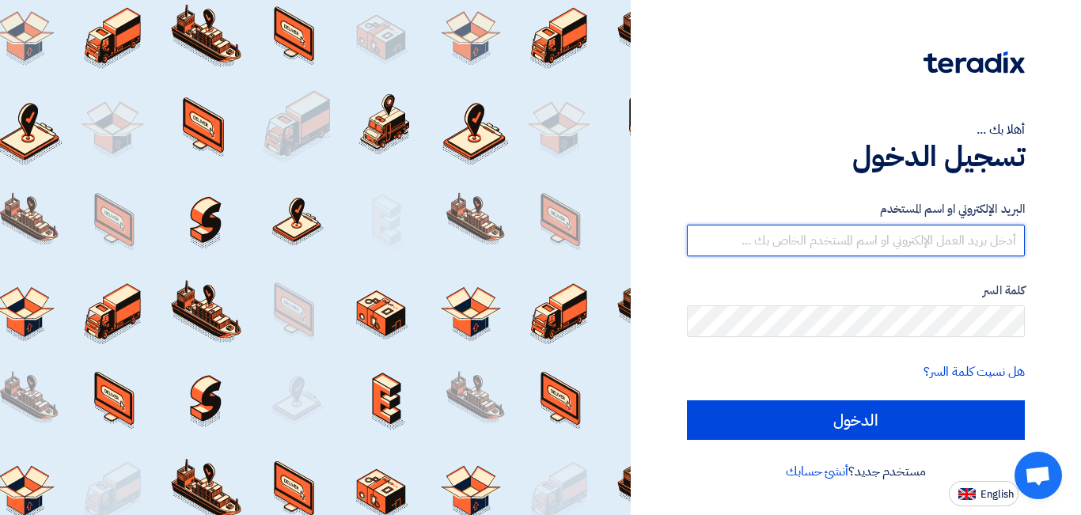
click at [877, 246] on input "text" at bounding box center [856, 241] width 338 height 32
paste input "[EMAIL_ADDRESS][DOMAIN_NAME]"
type input "belt.win10@gmail.com"
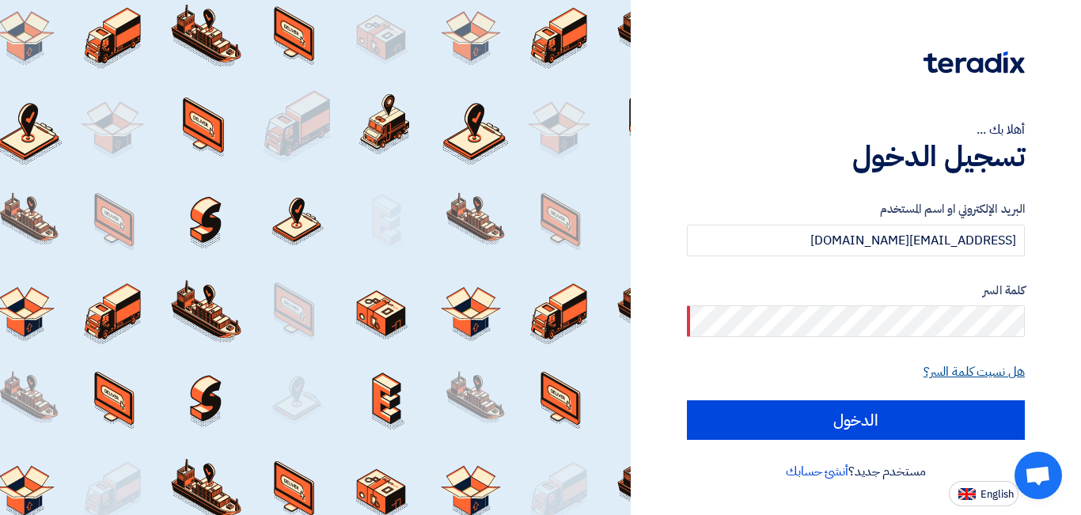
drag, startPoint x: 942, startPoint y: 385, endPoint x: 946, endPoint y: 375, distance: 10.6
click at [946, 375] on form "البريد الإلكتروني او اسم المستخدم belt.win10@gmail.com كلمة السر هل نسيت كلمة ا…" at bounding box center [856, 320] width 338 height 240
click at [946, 375] on link "هل نسيت كلمة السر؟" at bounding box center [973, 371] width 101 height 19
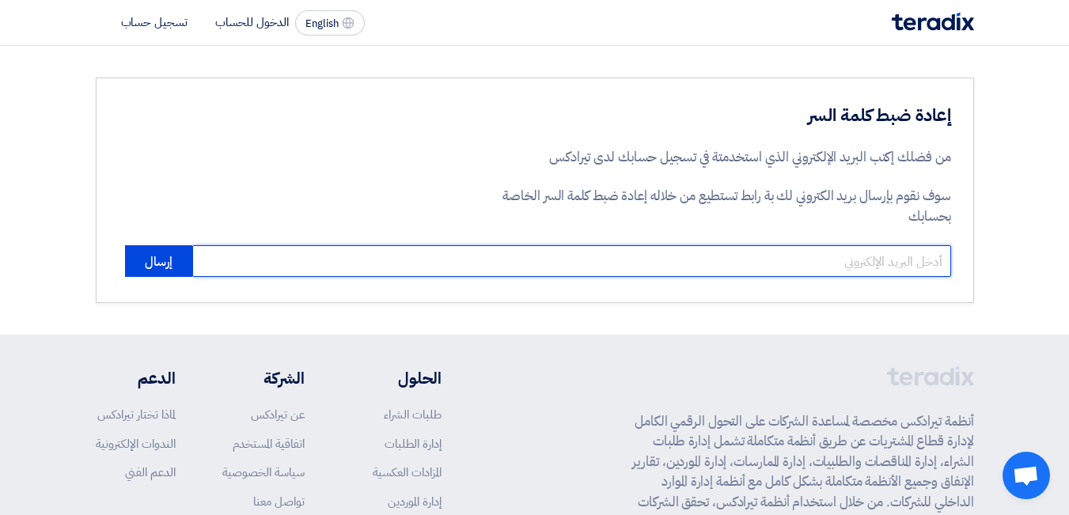
click at [883, 256] on input "email" at bounding box center [571, 261] width 759 height 32
paste input "belt.win10@gmail.com"
type input "belt.win10@gmail.com"
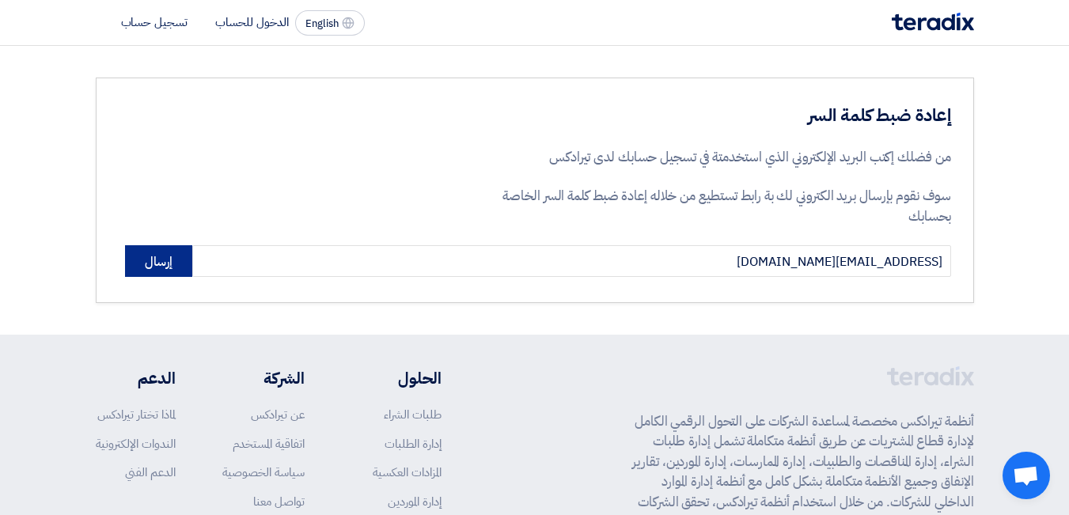
click at [163, 269] on button "إرسال" at bounding box center [158, 261] width 67 height 32
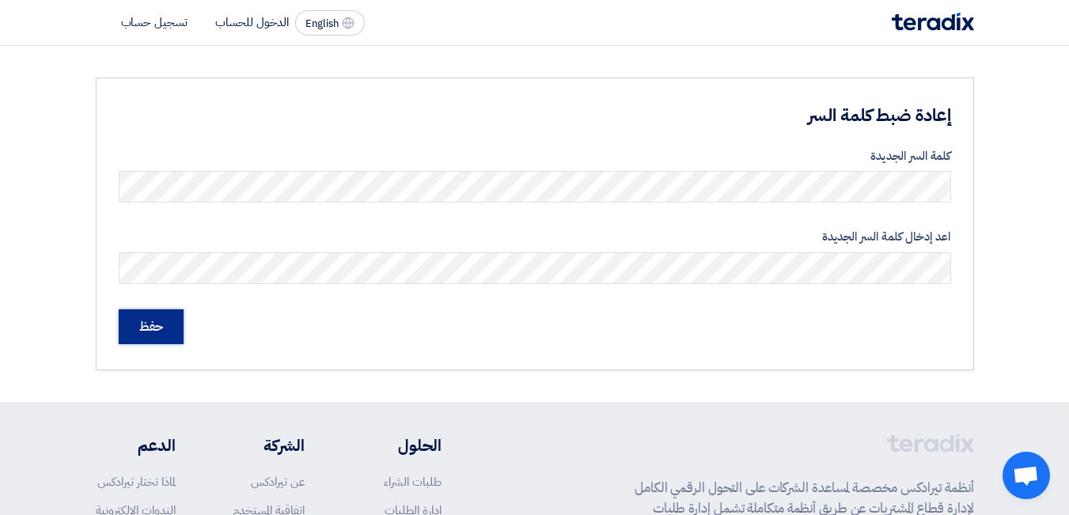
click at [165, 324] on input "حفظ" at bounding box center [151, 326] width 65 height 35
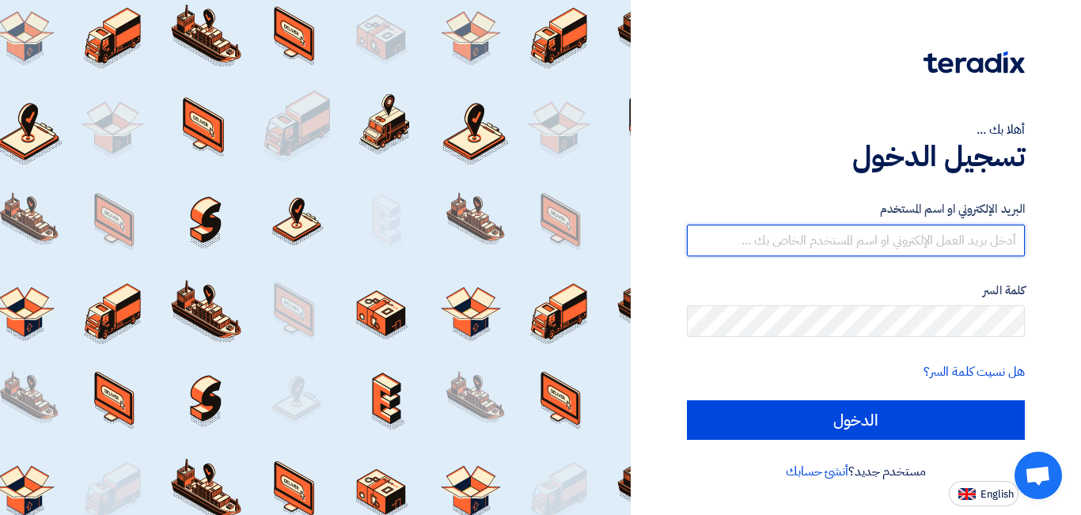
type input "belt.win10@gmail.com"
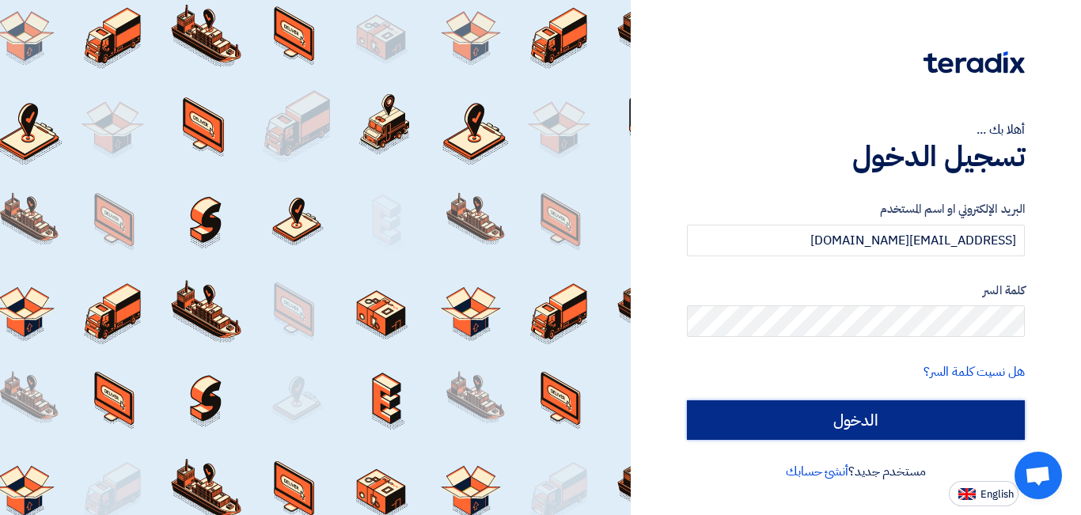
click at [833, 430] on input "الدخول" at bounding box center [856, 420] width 338 height 40
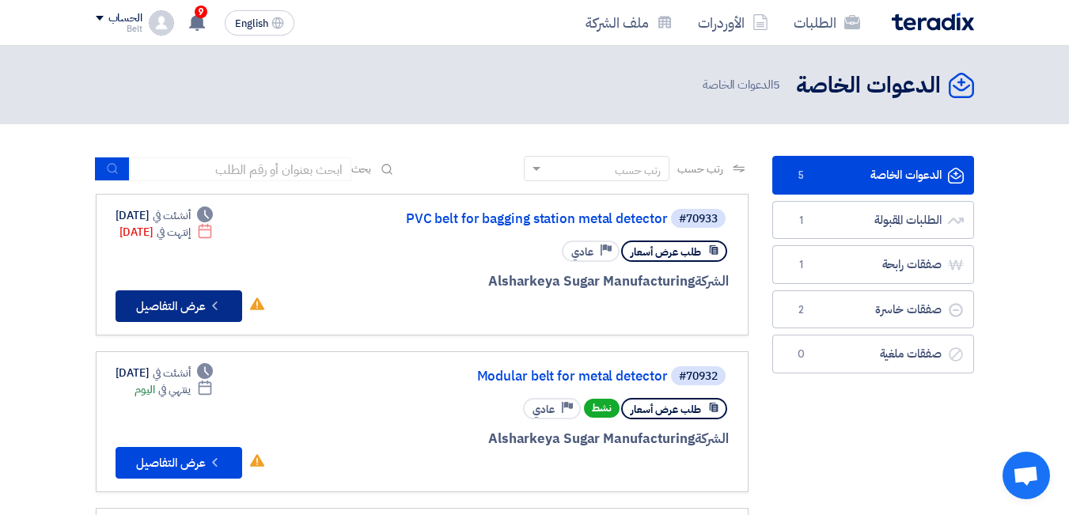
click at [188, 311] on button "Check details عرض التفاصيل" at bounding box center [179, 306] width 127 height 32
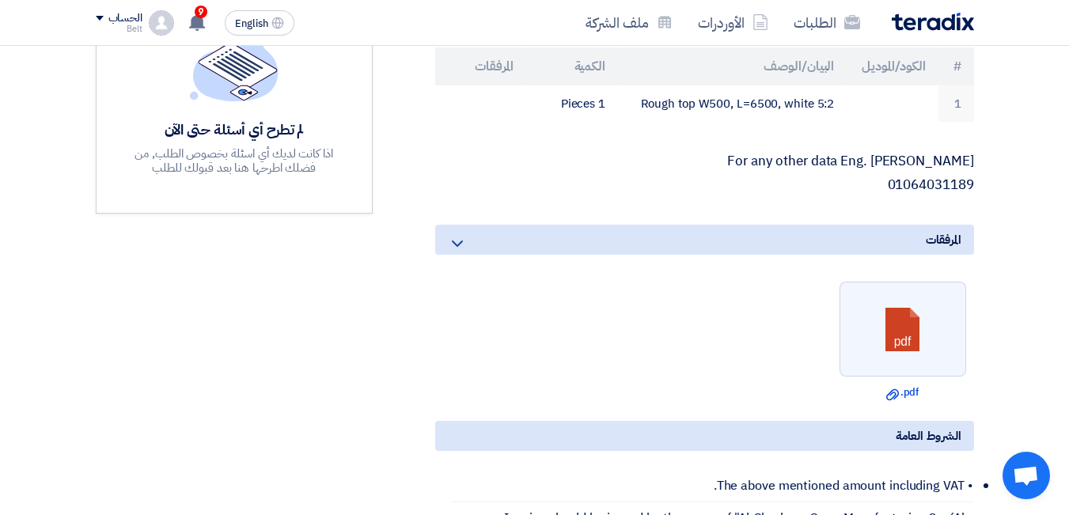
scroll to position [449, 0]
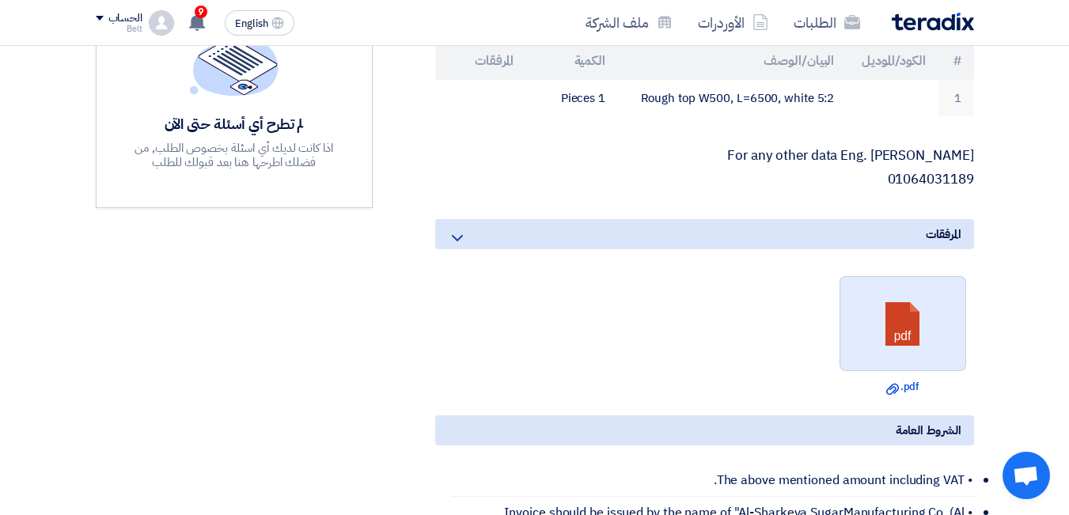
click at [896, 334] on link at bounding box center [903, 324] width 127 height 95
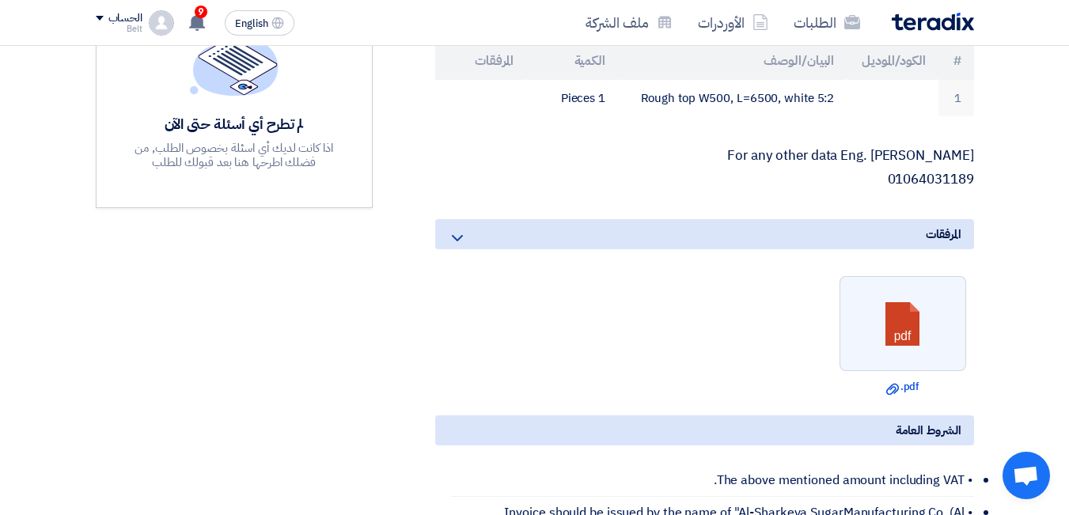
click at [602, 188] on p "01064031189" at bounding box center [704, 180] width 539 height 16
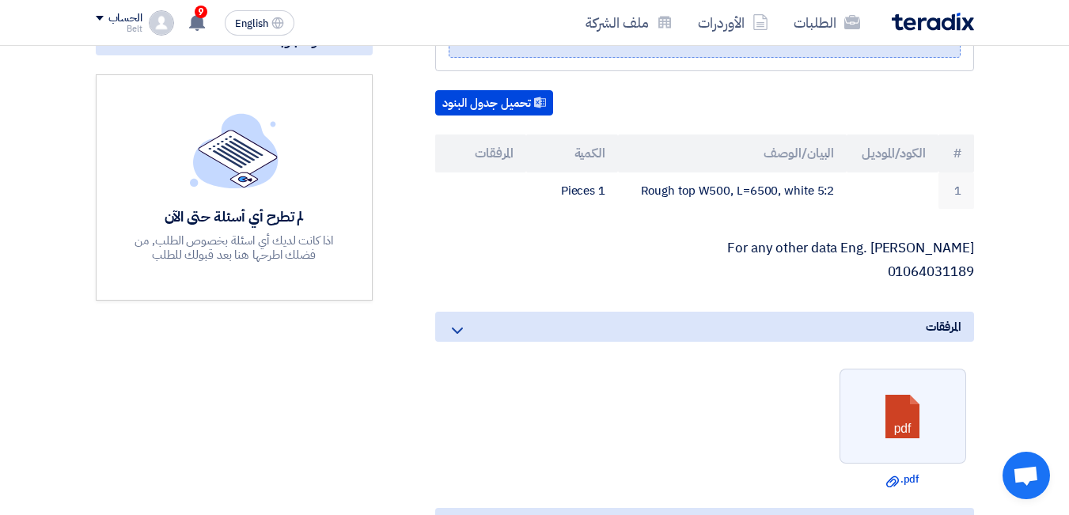
scroll to position [0, 0]
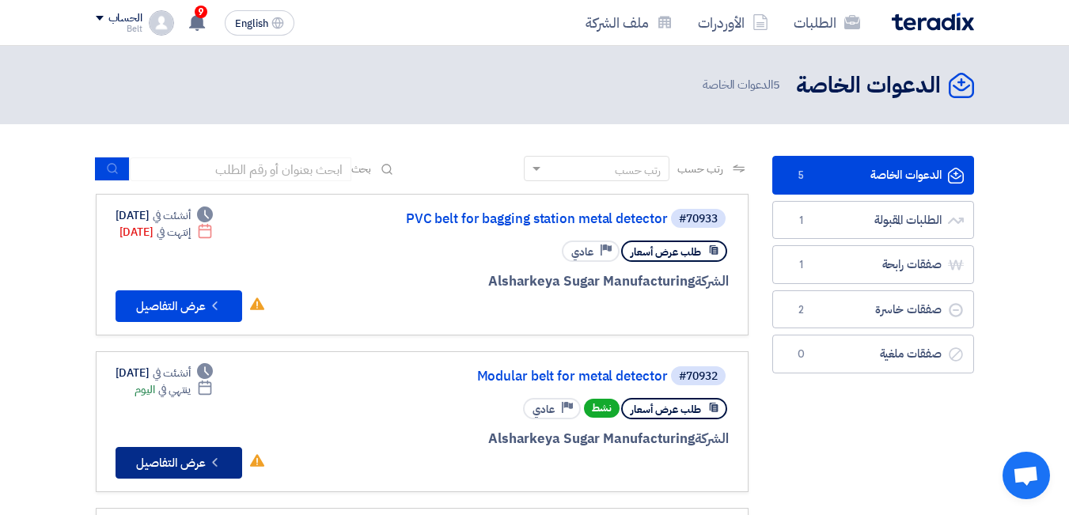
click at [164, 456] on button "Check details عرض التفاصيل" at bounding box center [179, 463] width 127 height 32
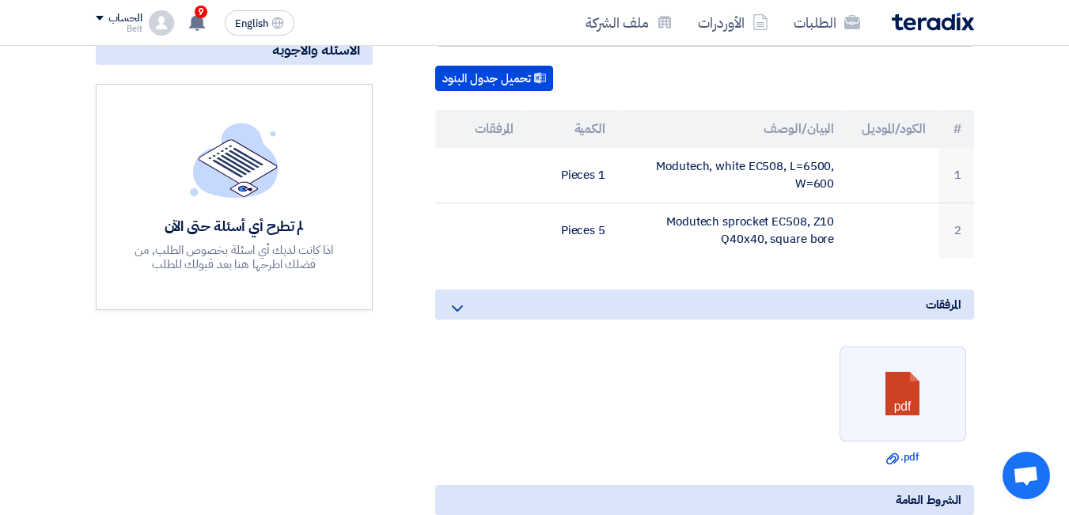
scroll to position [394, 0]
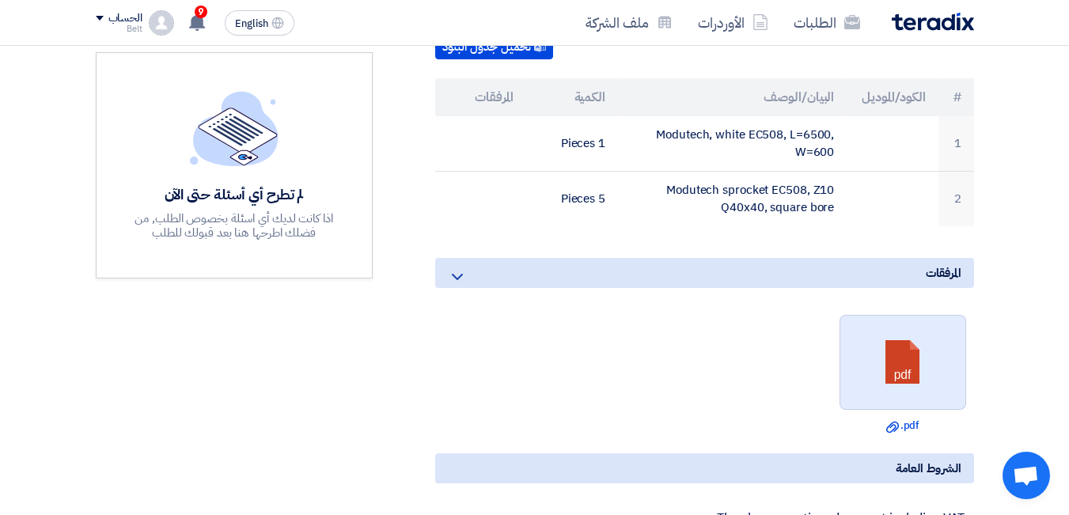
click at [889, 407] on link at bounding box center [903, 363] width 127 height 95
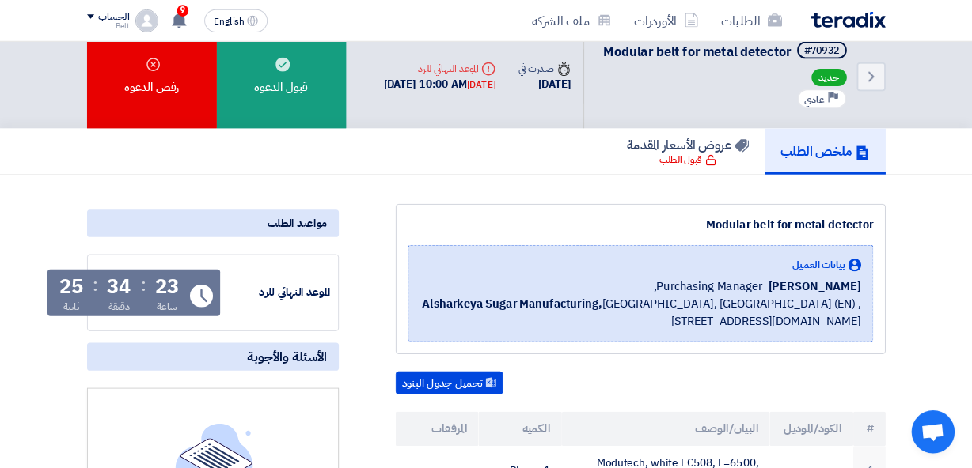
scroll to position [0, 0]
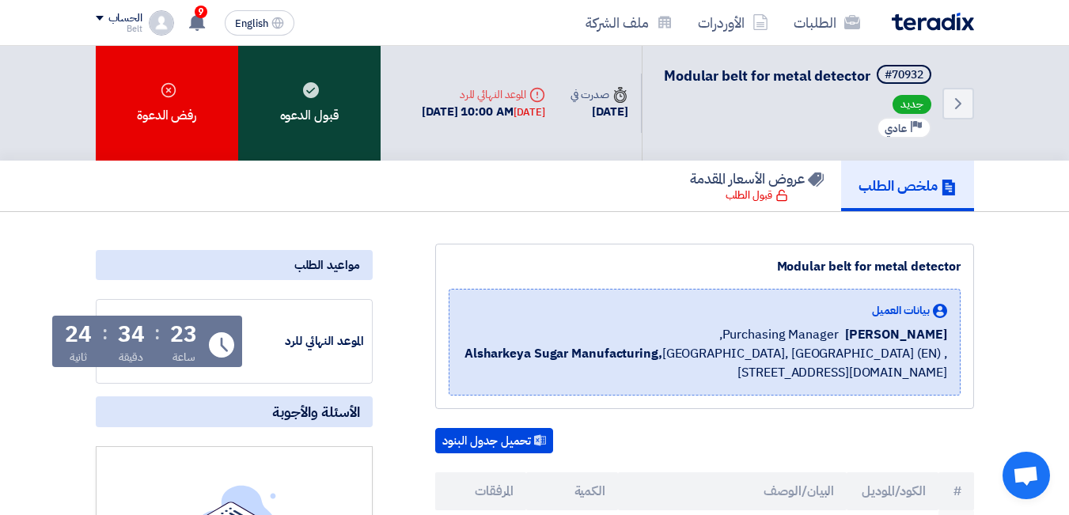
click at [334, 139] on div "قبول الدعوه" at bounding box center [309, 103] width 142 height 115
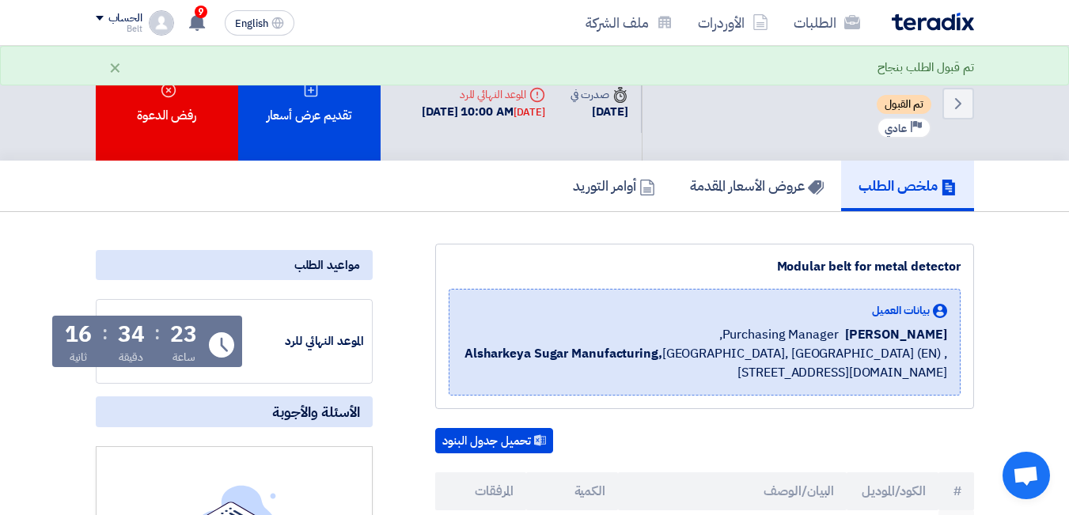
click at [334, 139] on div "تقديم عرض أسعار" at bounding box center [309, 103] width 142 height 115
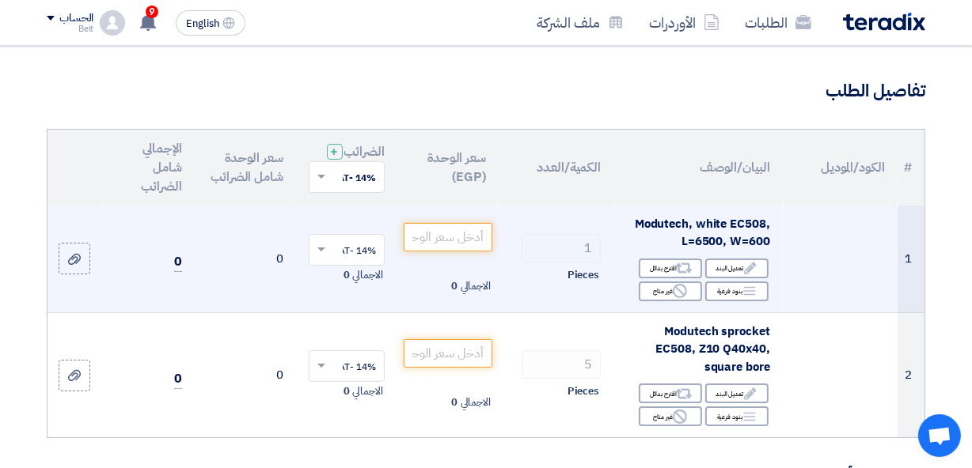
scroll to position [112, 0]
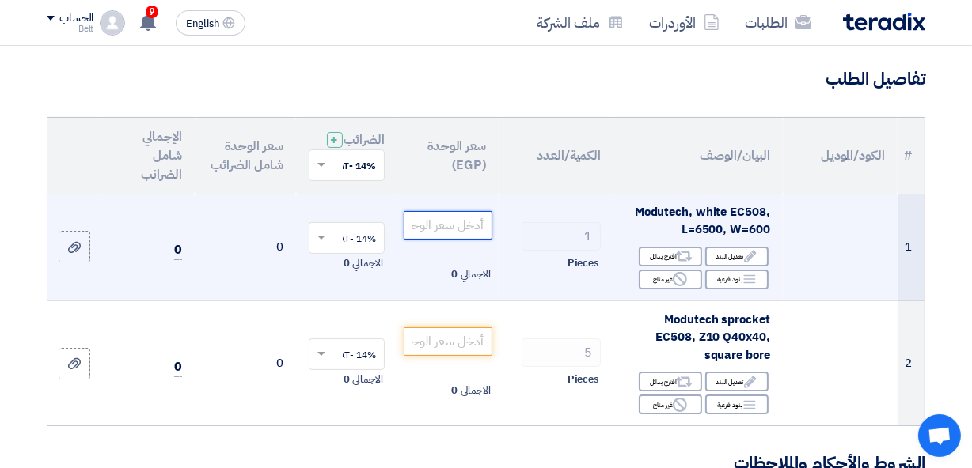
click at [478, 233] on input "number" at bounding box center [448, 225] width 89 height 28
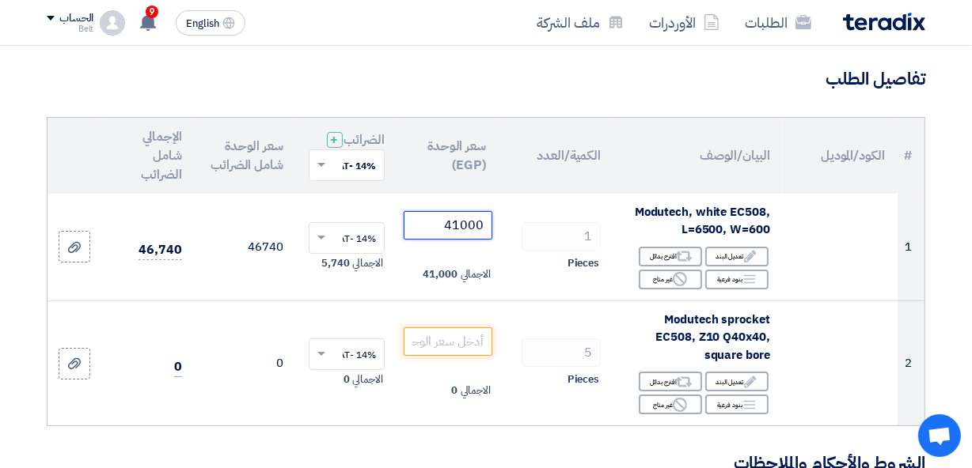
type input "41000"
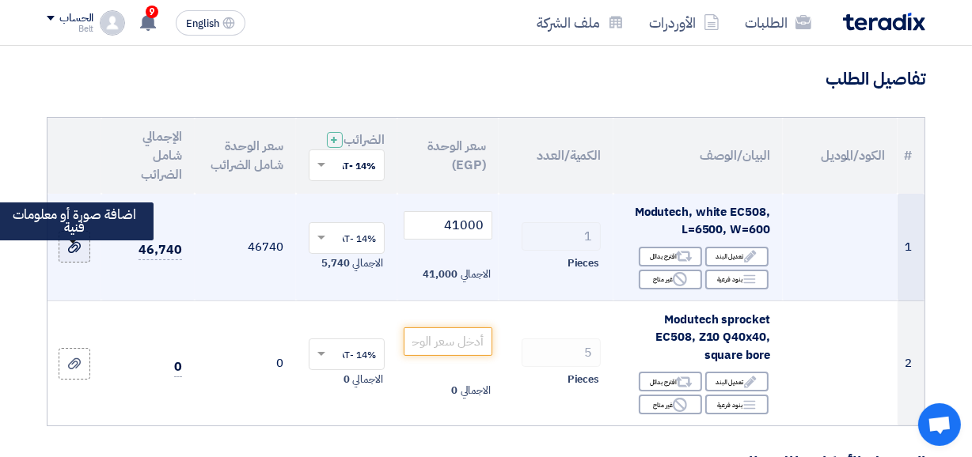
click at [81, 256] on div at bounding box center [74, 247] width 16 height 18
click at [0, 0] on input "file" at bounding box center [0, 0] width 0 height 0
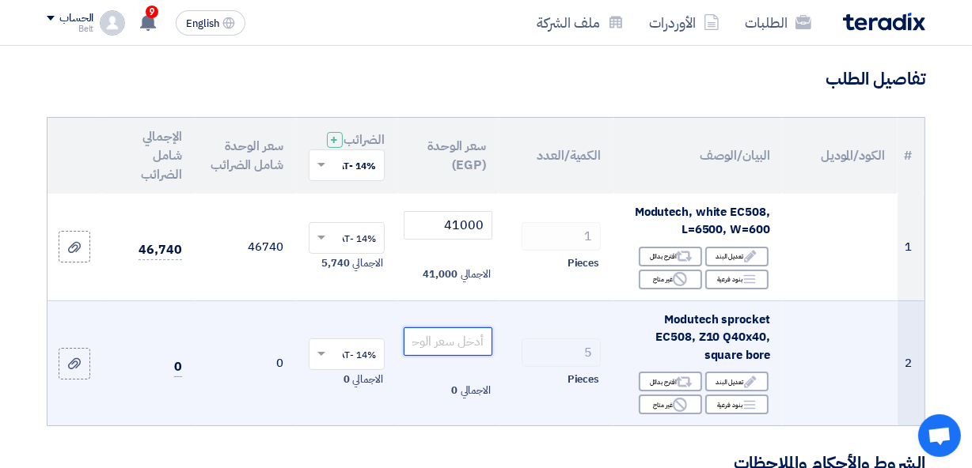
click at [459, 347] on input "number" at bounding box center [448, 342] width 89 height 28
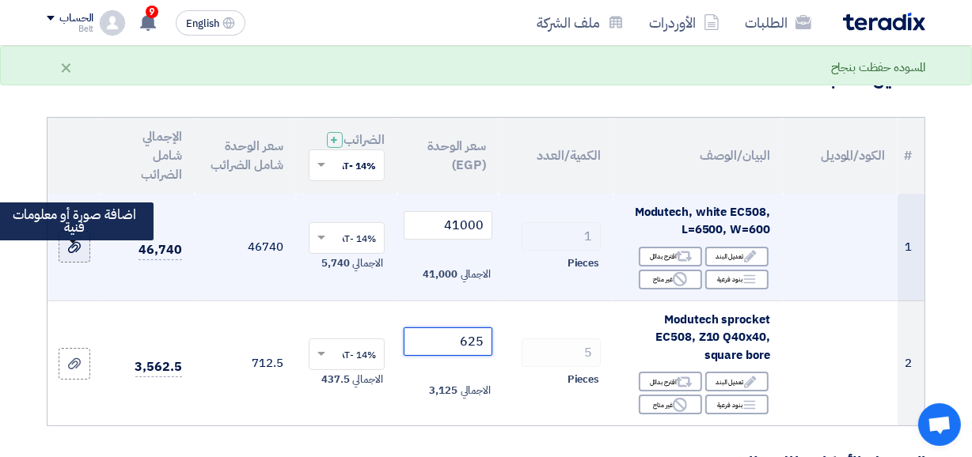
type input "625"
click at [74, 254] on icon at bounding box center [74, 247] width 13 height 13
click at [0, 0] on input "file" at bounding box center [0, 0] width 0 height 0
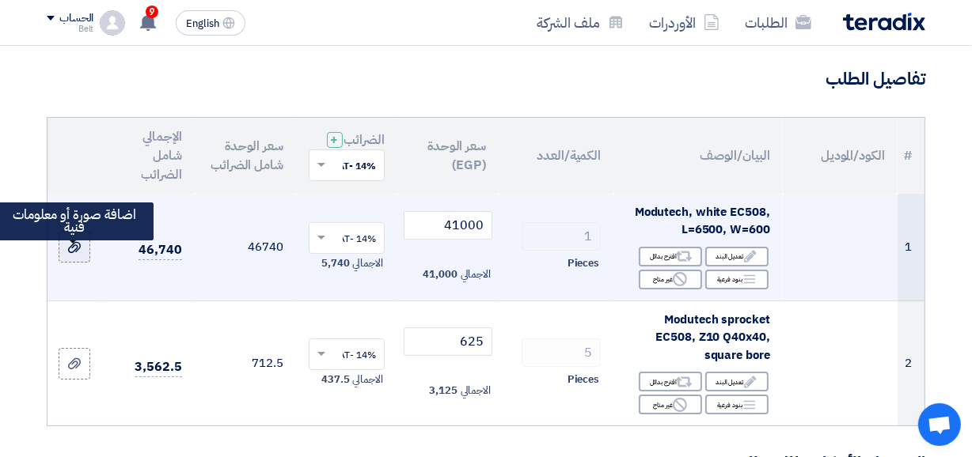
click at [82, 256] on label at bounding box center [75, 247] width 32 height 32
click at [0, 0] on input "file" at bounding box center [0, 0] width 0 height 0
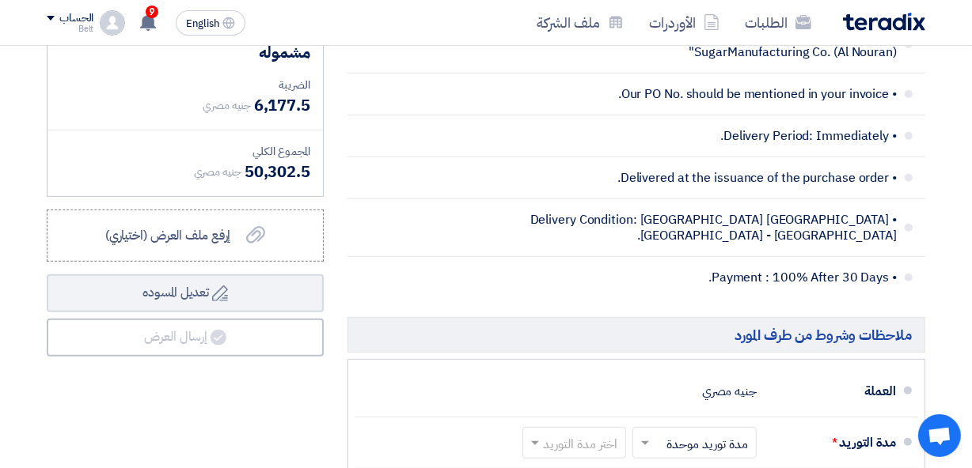
scroll to position [693, 0]
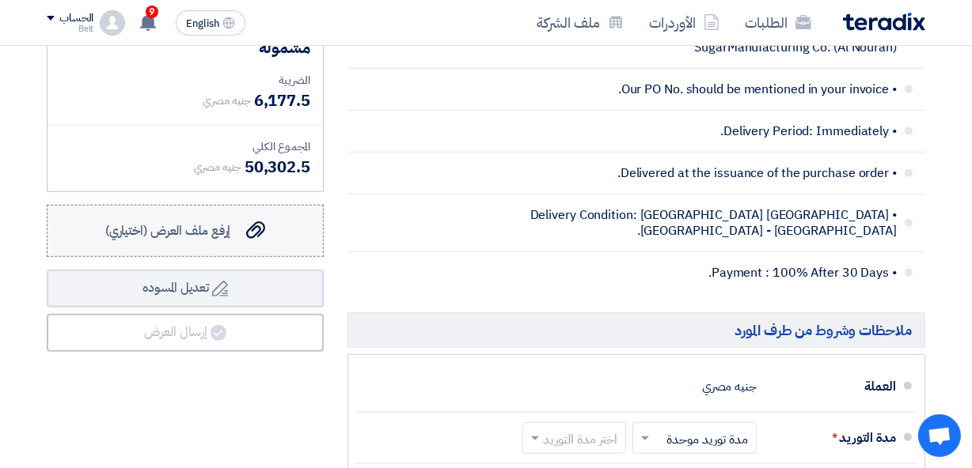
click at [240, 257] on label "إرفع ملف العرض (اختياري) إرفع ملف العرض (اختياري)" at bounding box center [185, 231] width 277 height 52
click at [0, 0] on input "إرفع ملف العرض (اختياري) إرفع ملف العرض (اختياري)" at bounding box center [0, 0] width 0 height 0
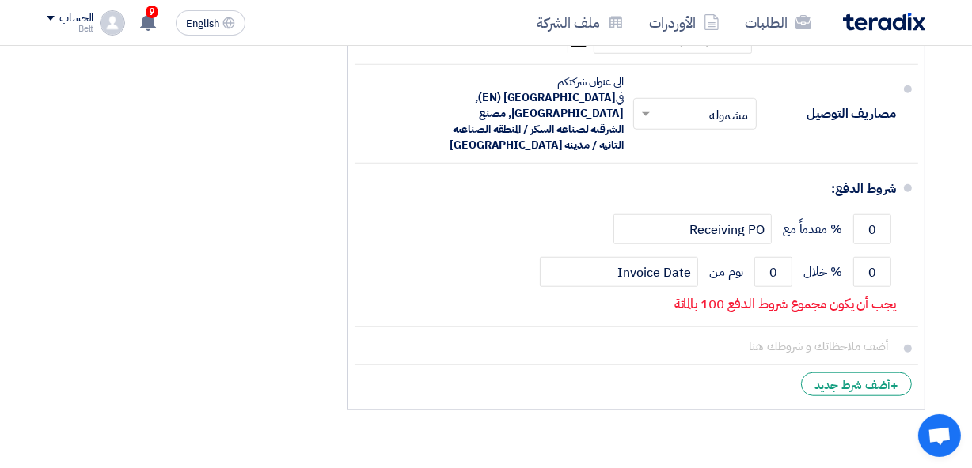
scroll to position [1141, 0]
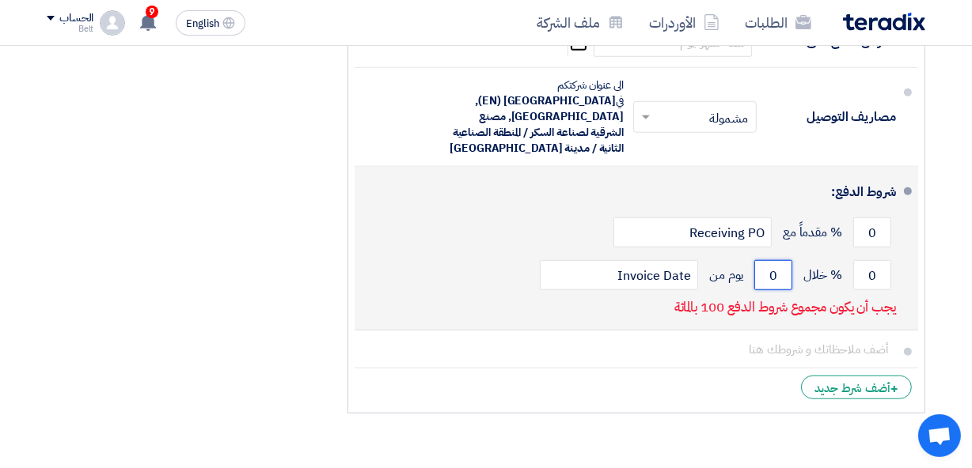
click at [775, 264] on input "0" at bounding box center [773, 275] width 38 height 30
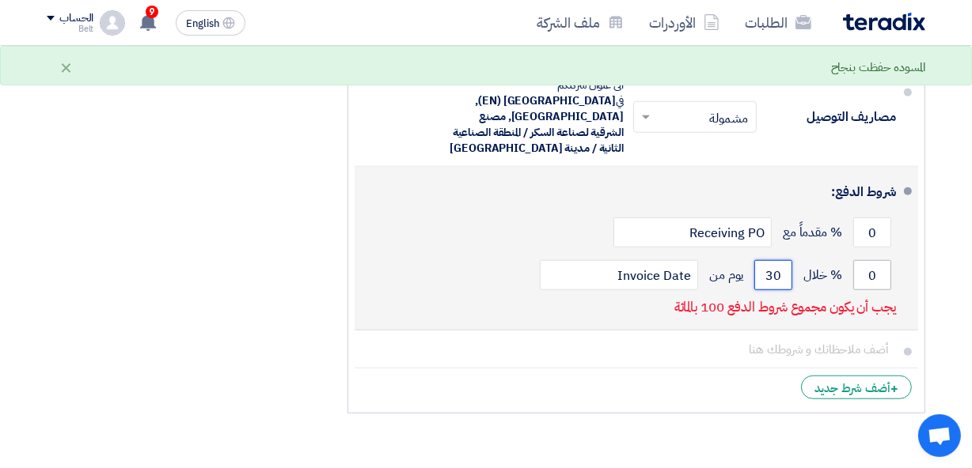
type input "30"
click at [882, 272] on input "0" at bounding box center [872, 275] width 38 height 30
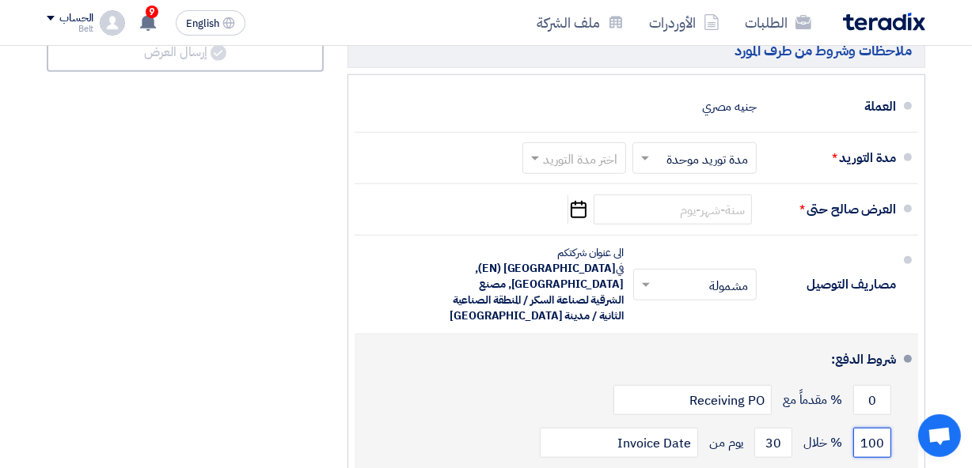
scroll to position [979, 0]
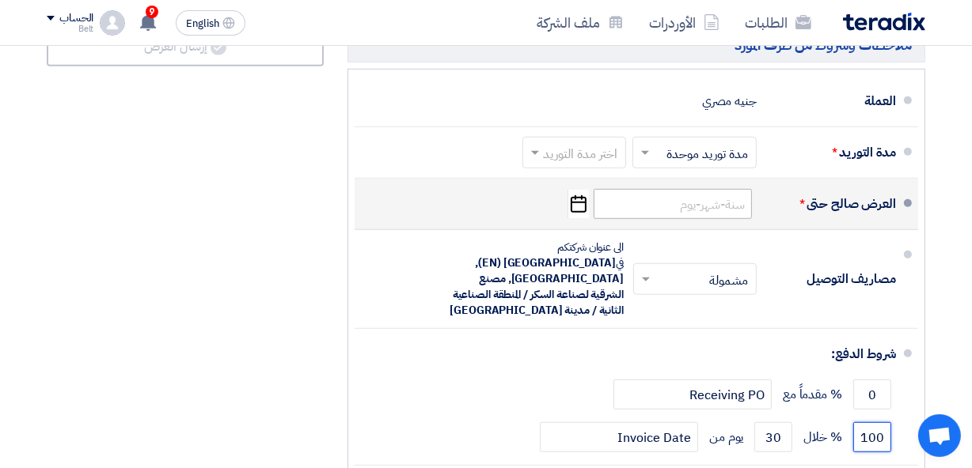
type input "100"
click at [722, 213] on input at bounding box center [672, 204] width 158 height 30
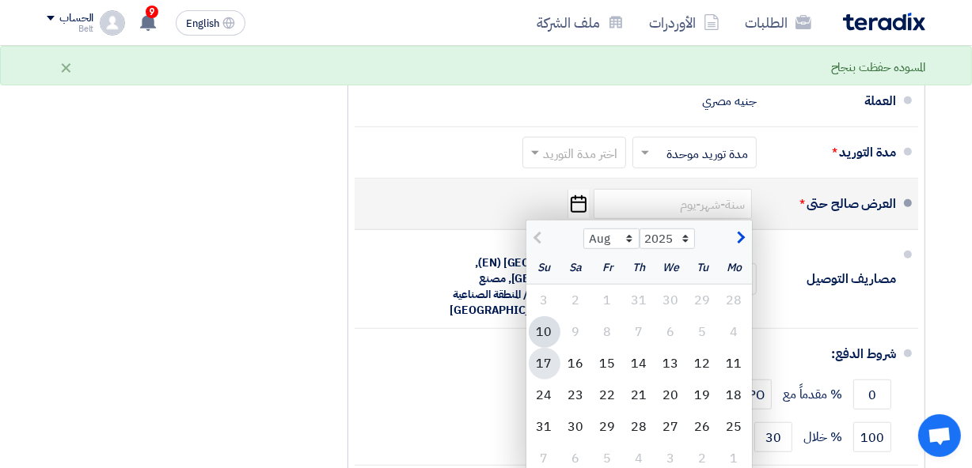
click at [538, 376] on div "17" at bounding box center [545, 364] width 32 height 32
type input "8/17/2025"
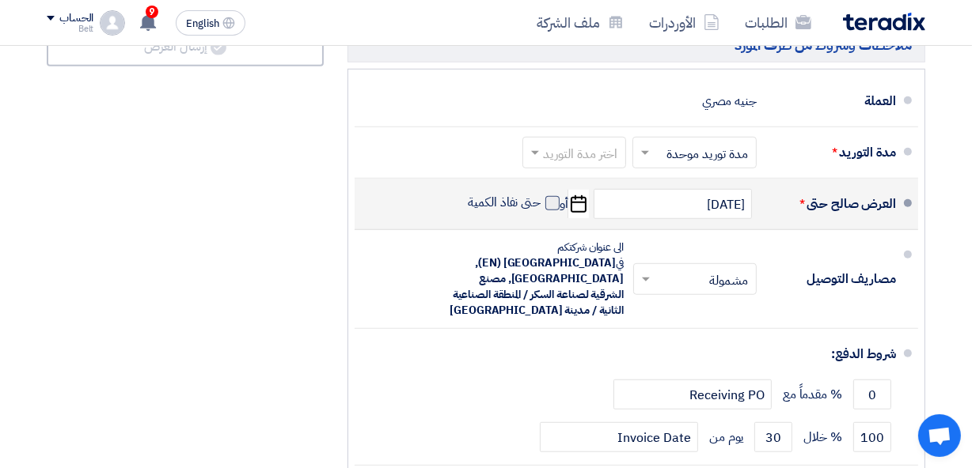
click at [546, 210] on span at bounding box center [552, 203] width 14 height 14
click at [541, 216] on input "حتى نفاذ الكمية" at bounding box center [503, 210] width 76 height 30
checkbox input "true"
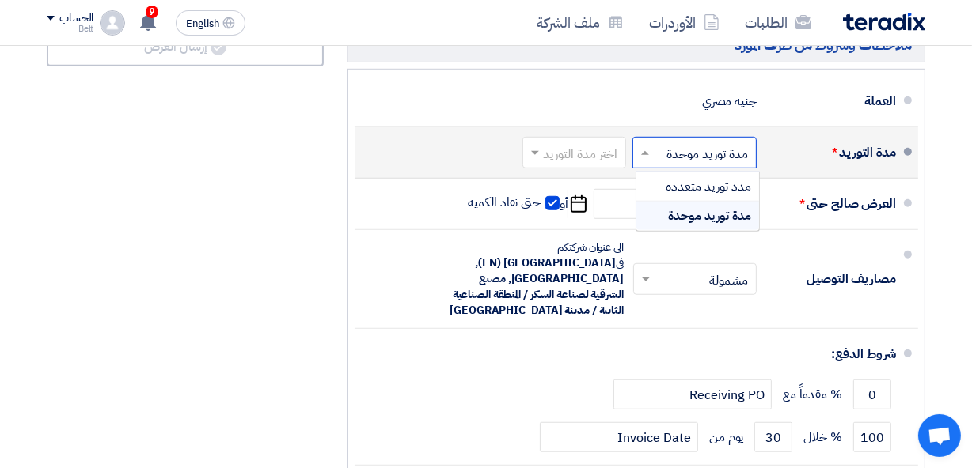
click at [673, 165] on input "text" at bounding box center [691, 154] width 116 height 23
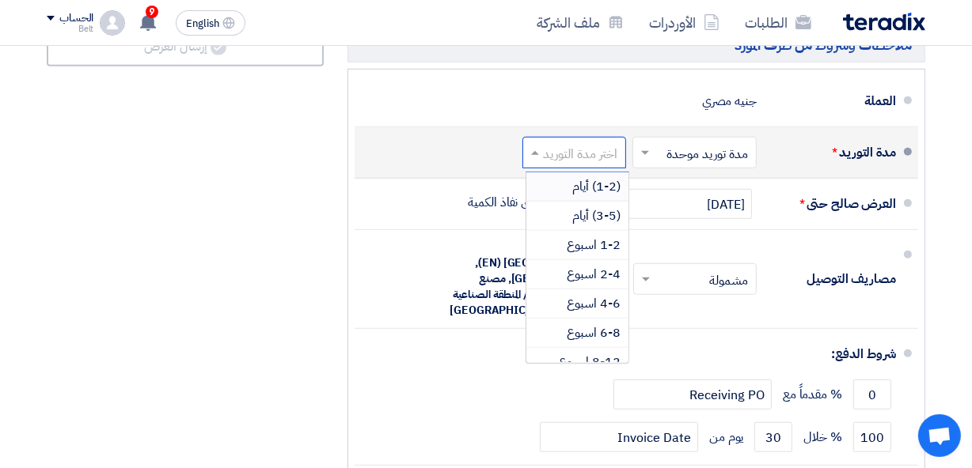
click at [571, 160] on input "text" at bounding box center [571, 154] width 96 height 23
click at [566, 230] on div "(3-5) أيام" at bounding box center [577, 216] width 102 height 29
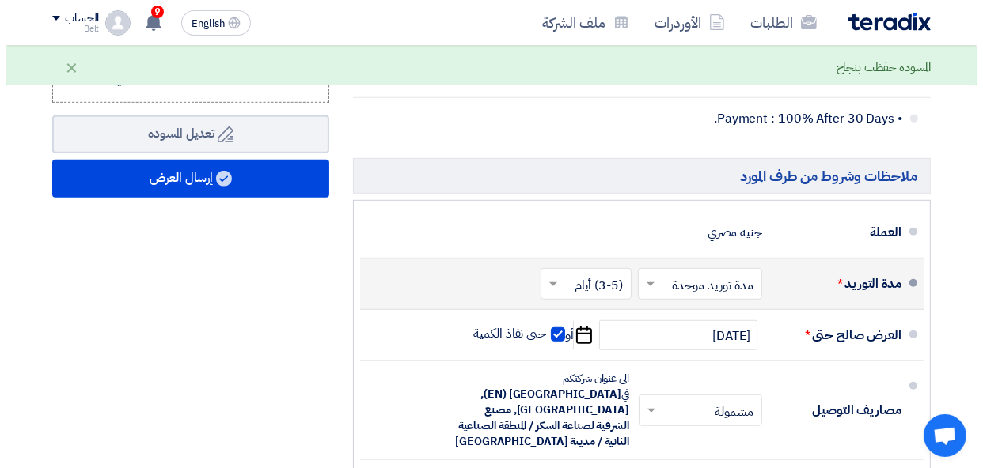
scroll to position [833, 0]
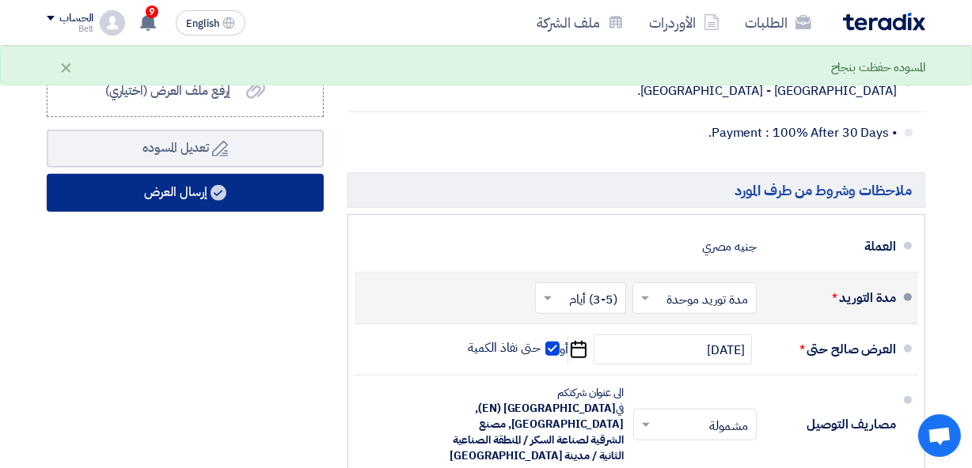
click at [192, 206] on button "إرسال العرض" at bounding box center [185, 193] width 277 height 38
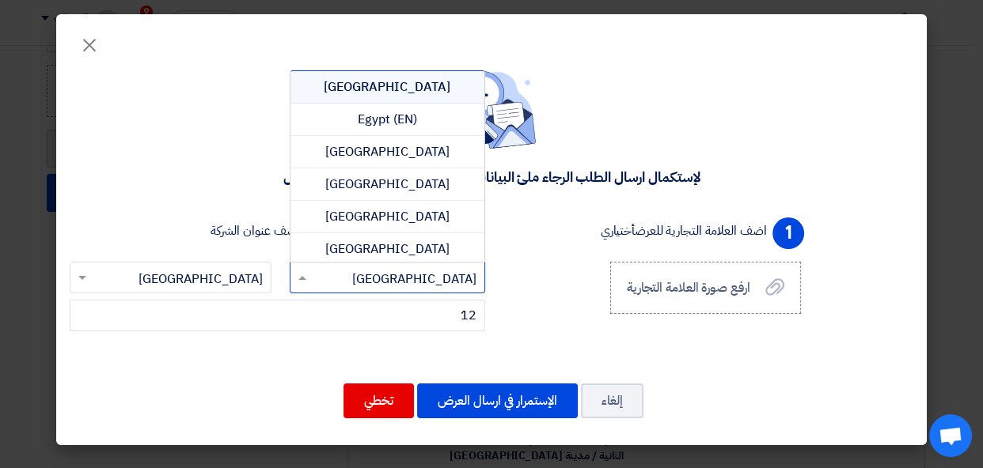
click at [305, 277] on span at bounding box center [300, 277] width 20 height 19
click at [72, 279] on span at bounding box center [80, 277] width 20 height 19
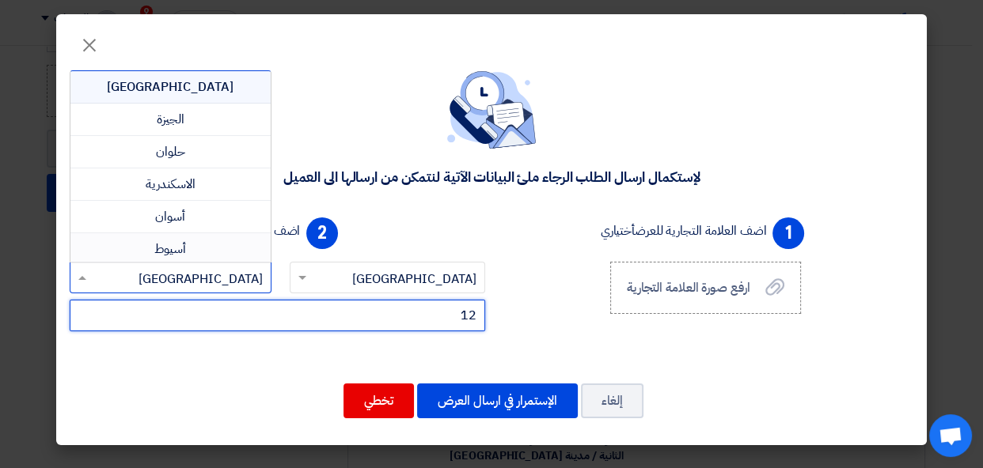
click at [235, 324] on input "12" at bounding box center [277, 316] width 415 height 32
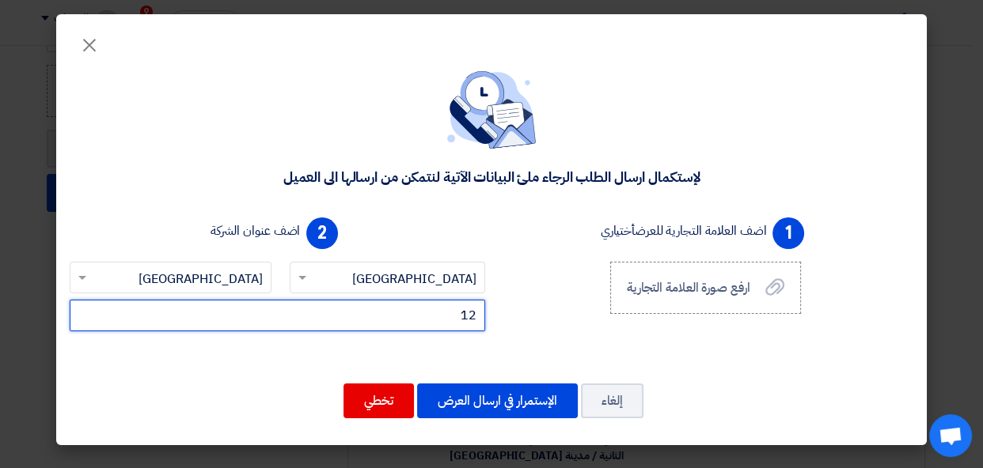
click at [235, 324] on input "12" at bounding box center [277, 316] width 415 height 32
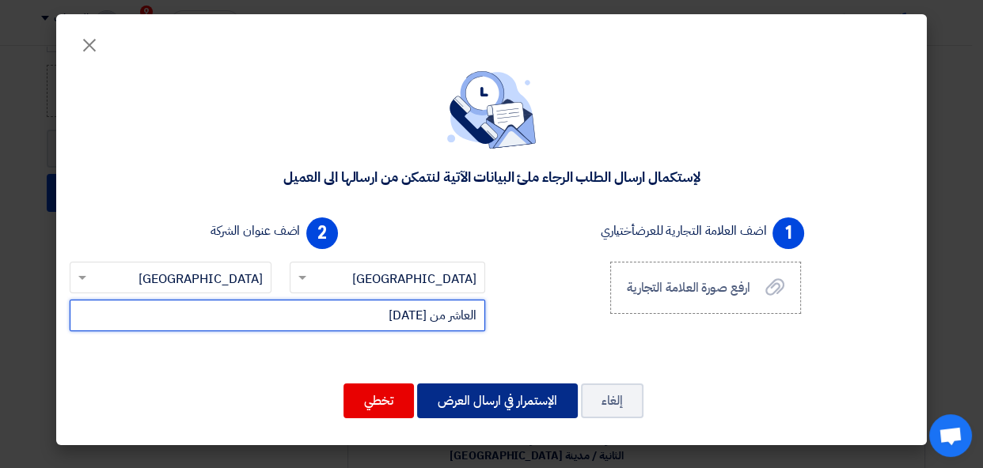
type input "العاشر من رمضان"
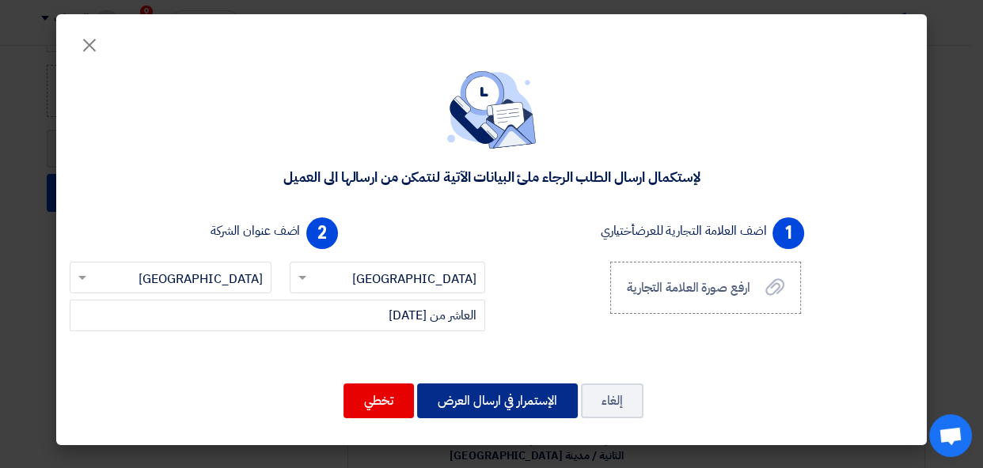
click at [479, 399] on button "الإستمرار في ارسال العرض" at bounding box center [497, 401] width 161 height 35
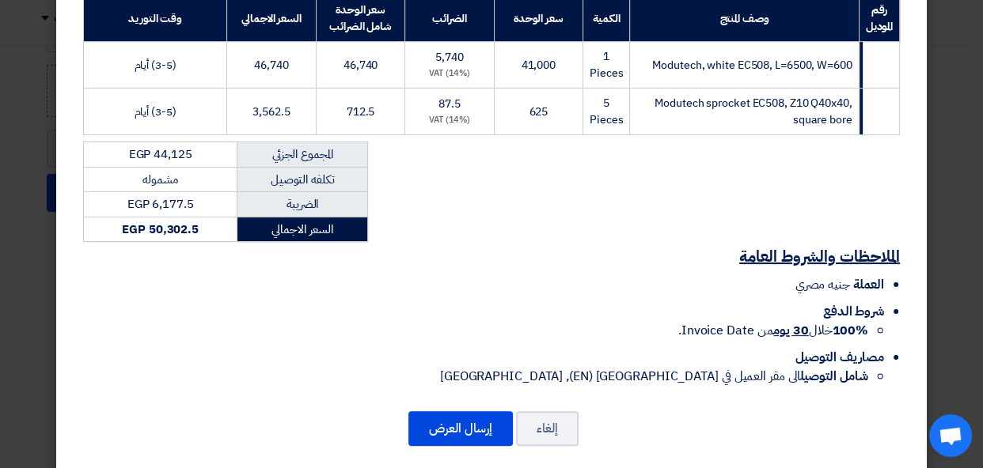
scroll to position [290, 0]
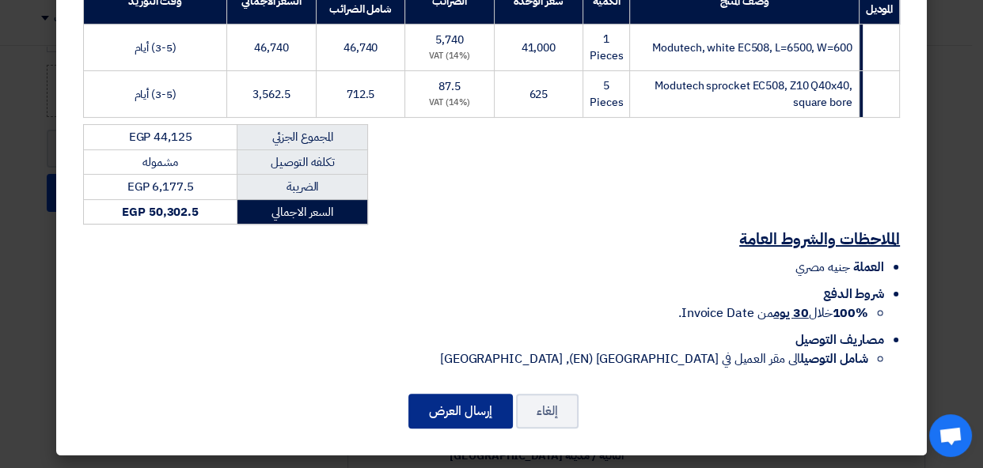
click at [454, 404] on button "إرسال العرض" at bounding box center [460, 411] width 104 height 35
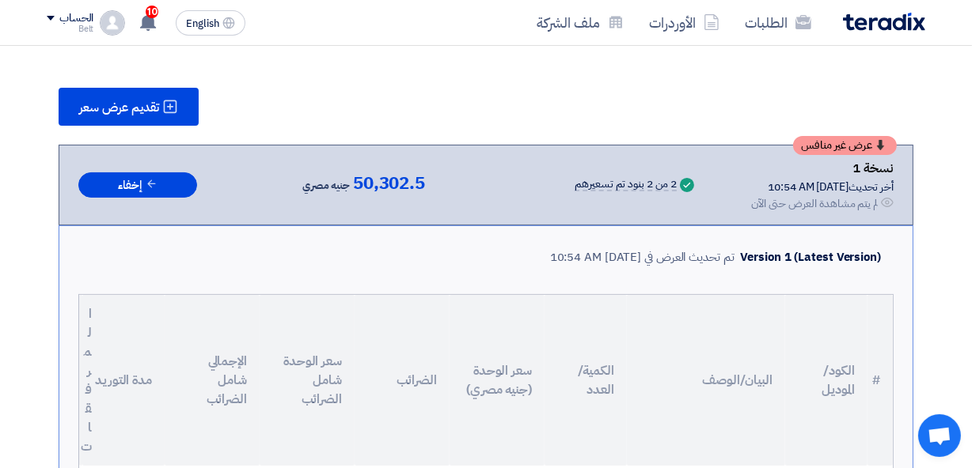
scroll to position [190, 0]
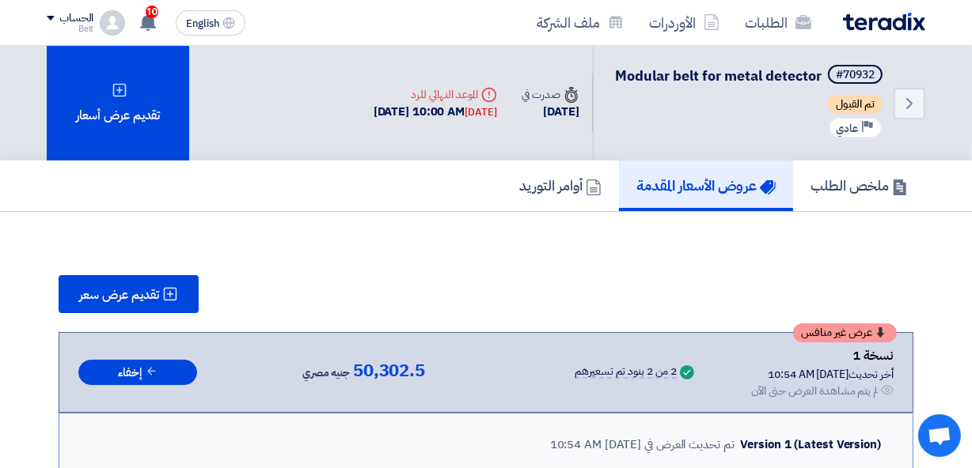
click at [869, 25] on img at bounding box center [884, 22] width 82 height 18
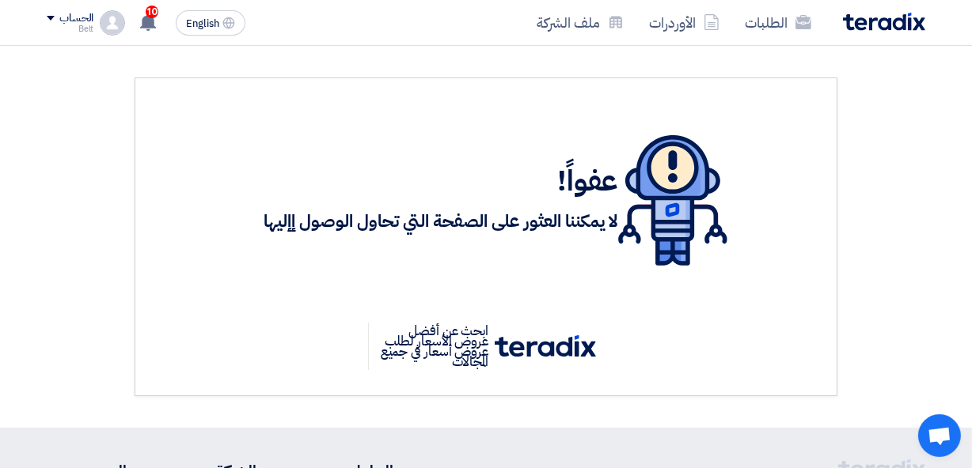
click at [870, 21] on img at bounding box center [884, 22] width 82 height 18
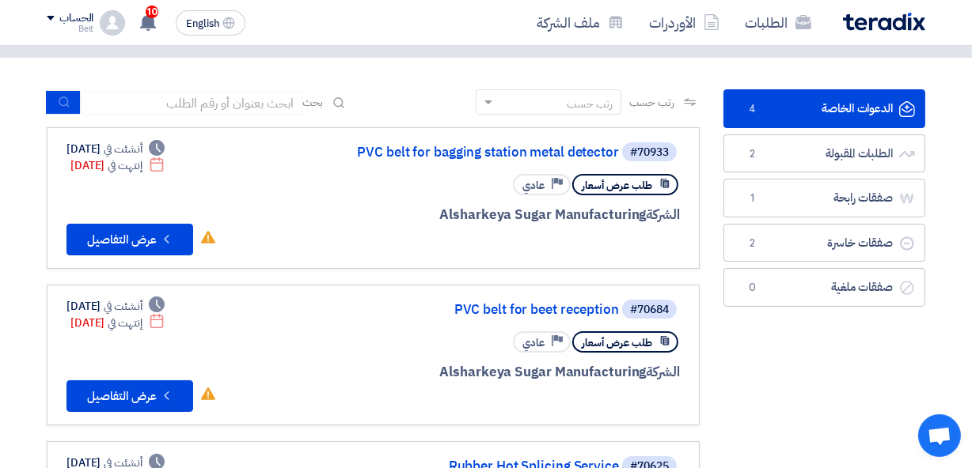
scroll to position [72, 0]
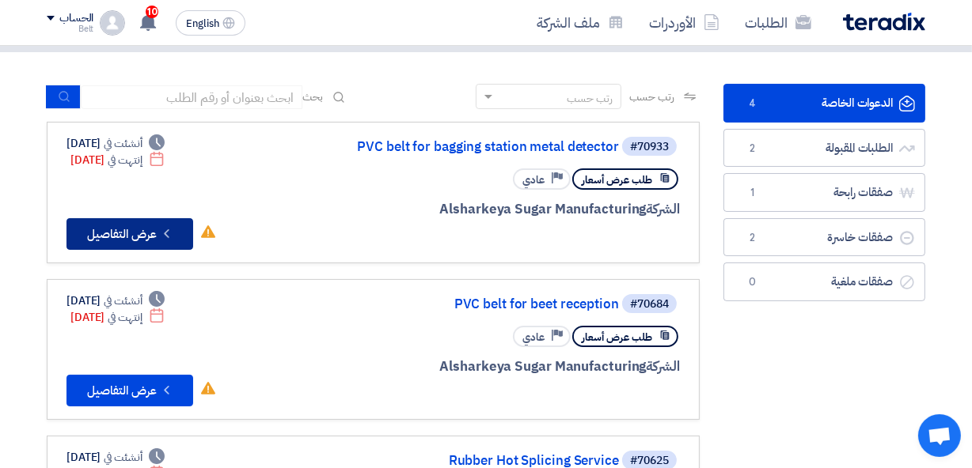
click at [132, 241] on button "Check details عرض التفاصيل" at bounding box center [129, 234] width 127 height 32
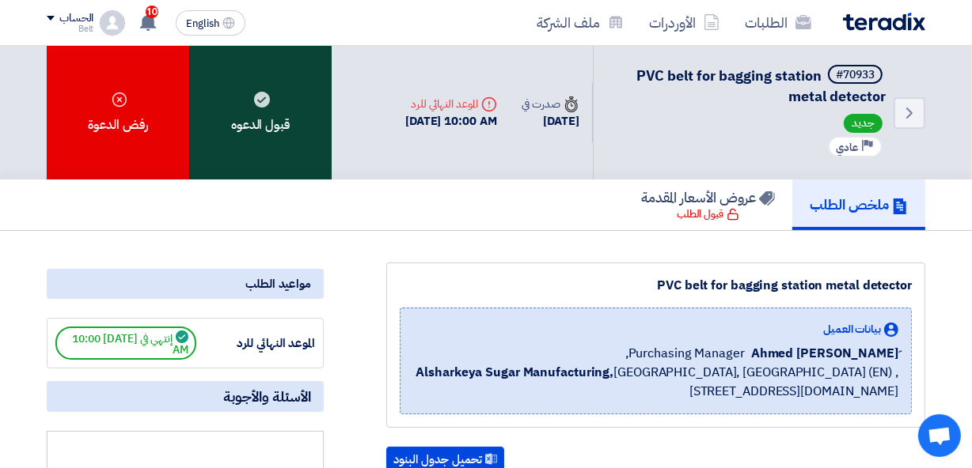
click at [264, 150] on div "قبول الدعوه" at bounding box center [260, 113] width 142 height 134
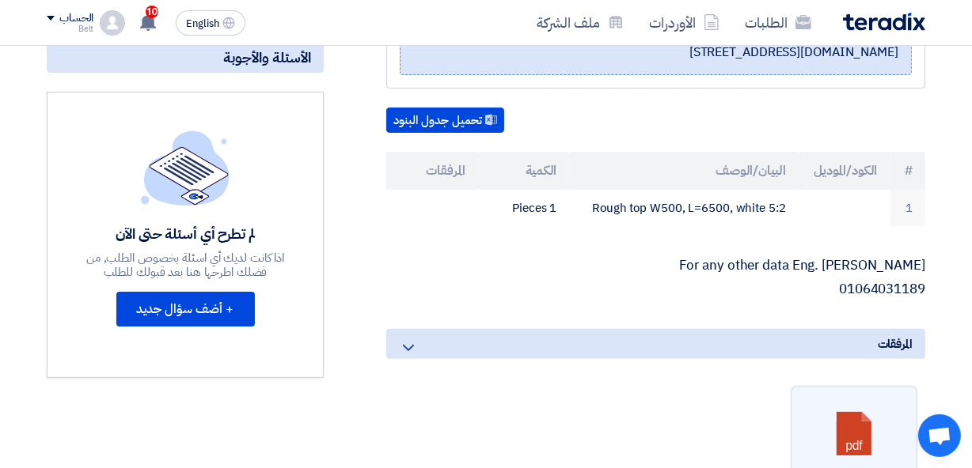
scroll to position [347, 0]
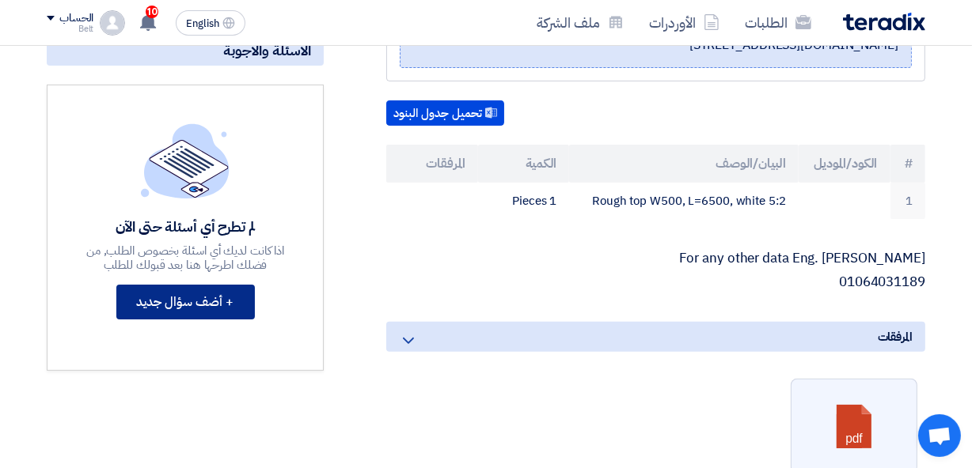
click at [213, 301] on button "+ أضف سؤال جديد" at bounding box center [185, 302] width 138 height 35
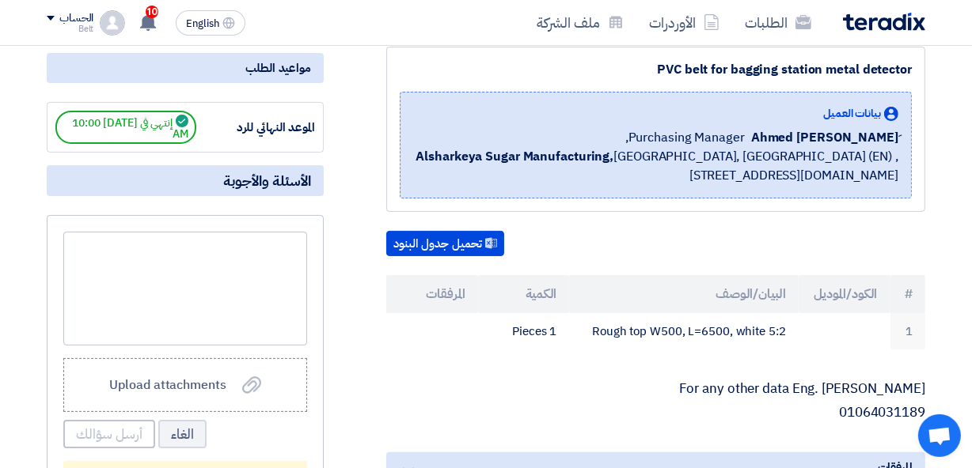
scroll to position [213, 0]
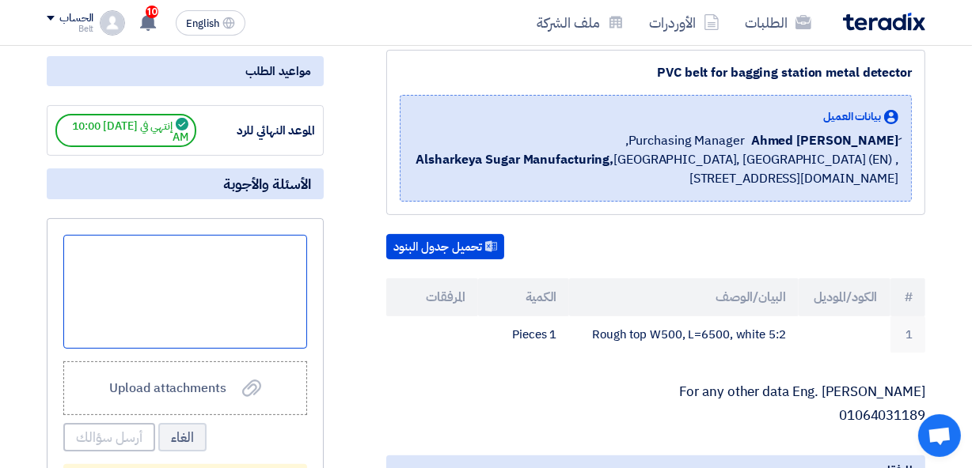
click at [228, 253] on div at bounding box center [185, 292] width 244 height 114
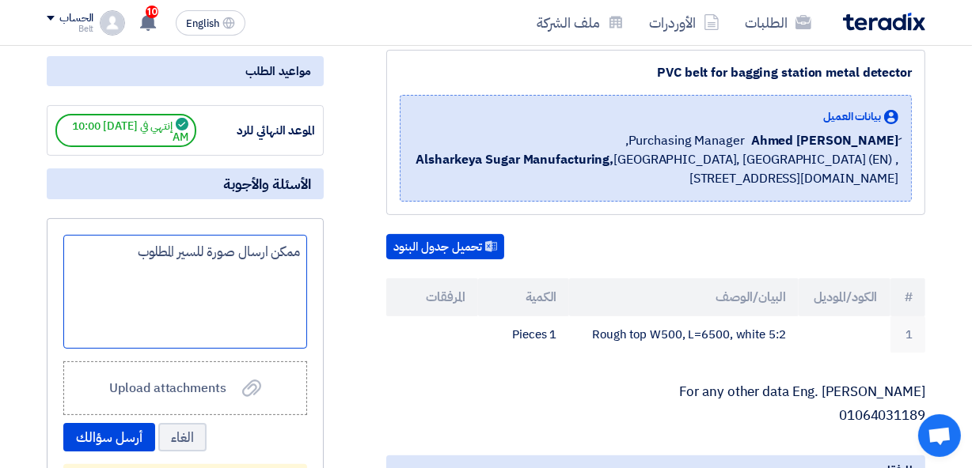
click at [269, 255] on div "ممكن ارسال صورة للسير المطلوب" at bounding box center [185, 292] width 244 height 114
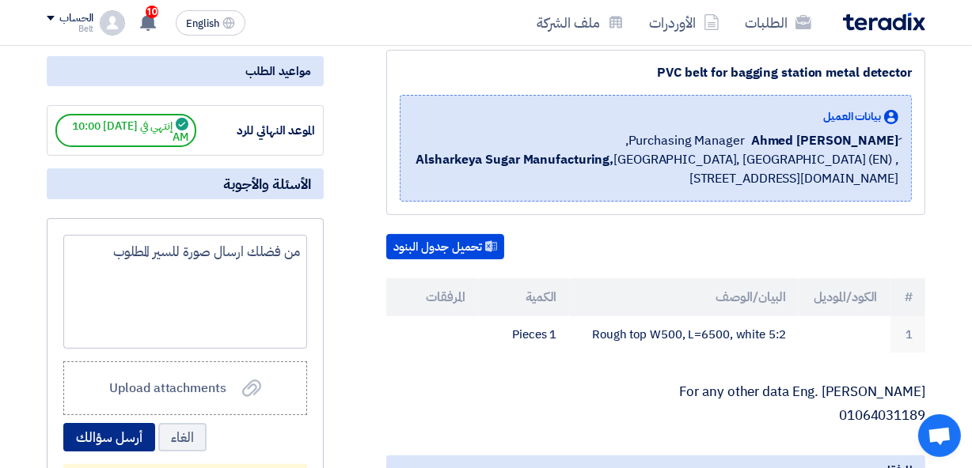
click at [127, 437] on button "أرسل سؤالك" at bounding box center [109, 437] width 92 height 28
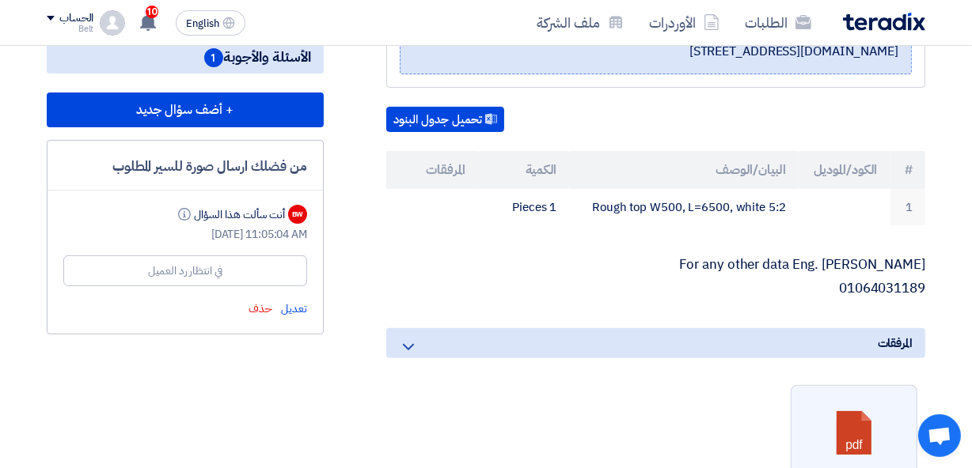
scroll to position [335, 0]
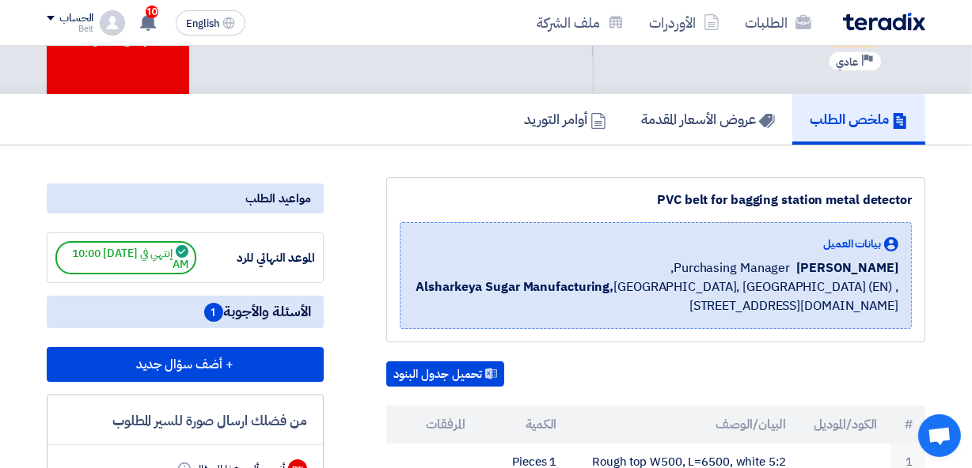
scroll to position [89, 0]
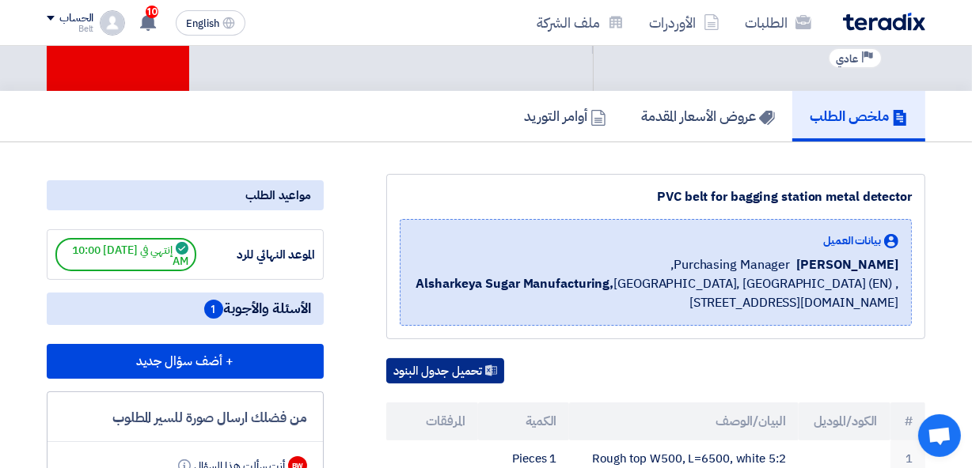
click at [403, 371] on button "تحميل جدول البنود" at bounding box center [445, 370] width 118 height 25
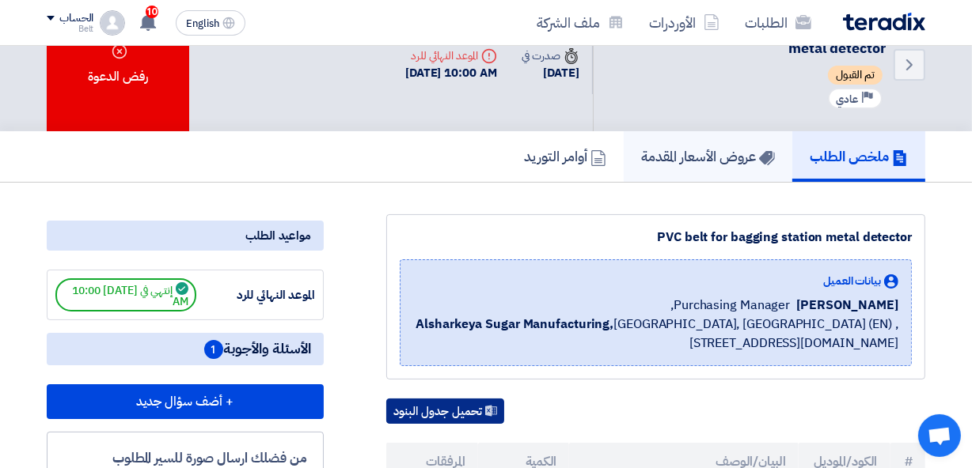
scroll to position [0, 0]
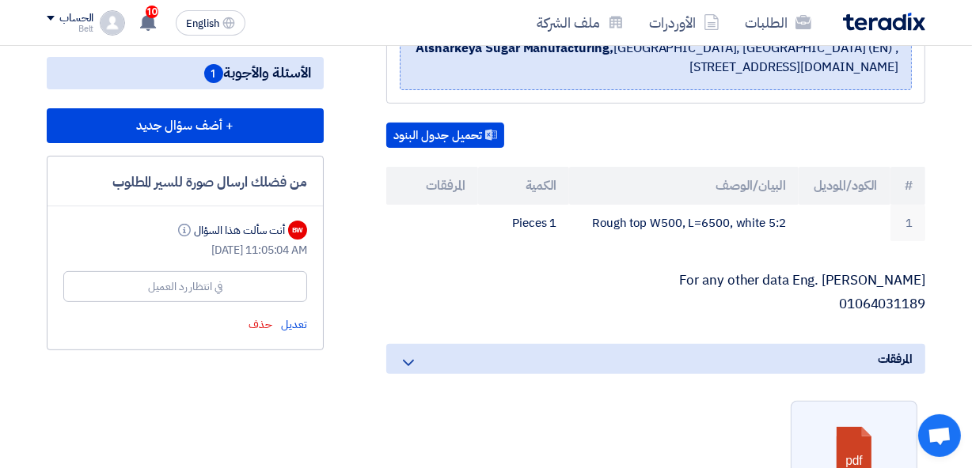
scroll to position [335, 0]
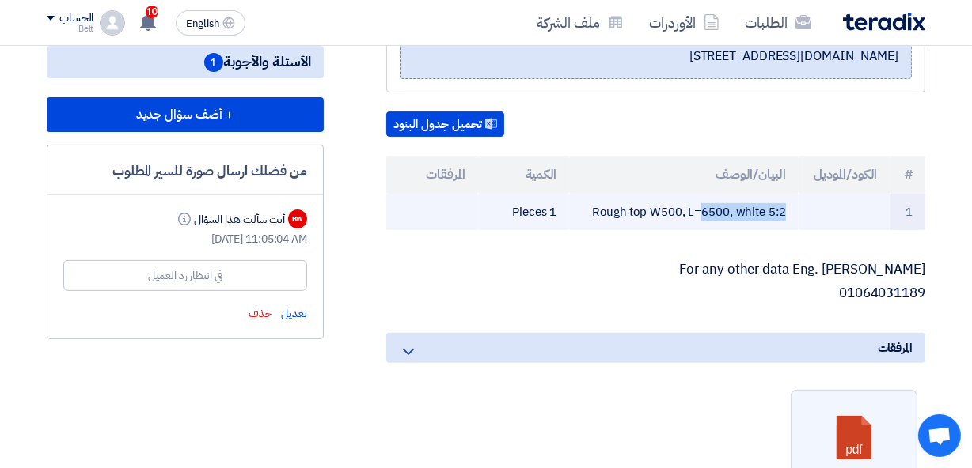
drag, startPoint x: 604, startPoint y: 210, endPoint x: 688, endPoint y: 210, distance: 84.7
click at [688, 210] on td "Rough top W500, L=6500, white 5:2" at bounding box center [683, 212] width 229 height 37
drag, startPoint x: 594, startPoint y: 211, endPoint x: 782, endPoint y: 207, distance: 188.4
click at [782, 207] on td "Rough top W500, L=6500, white 5:2" at bounding box center [683, 212] width 229 height 37
copy td "Rough top W500, L=6500, white 5:2"
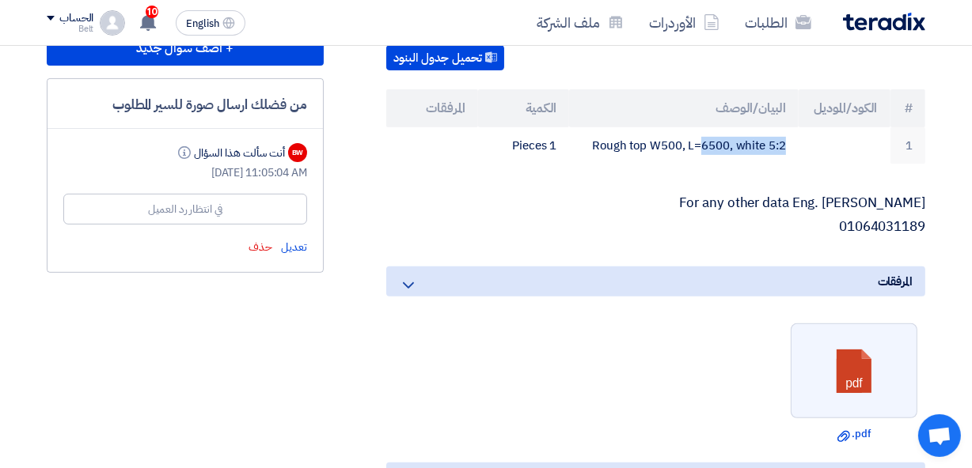
scroll to position [419, 0]
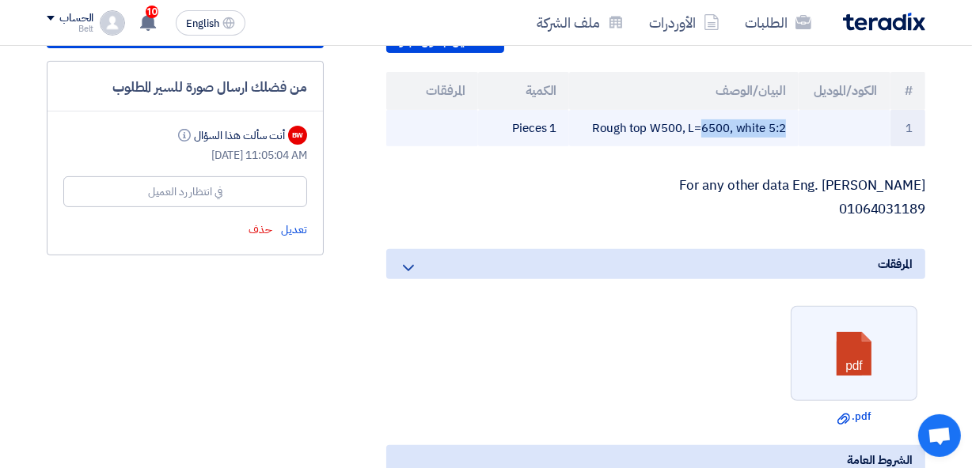
copy td "Rough top W500, L=6500, white 5:2"
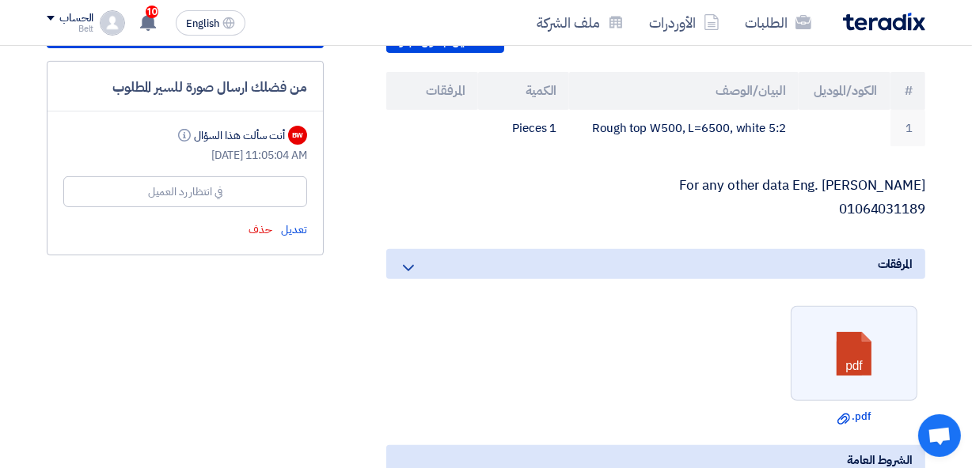
scroll to position [592, 0]
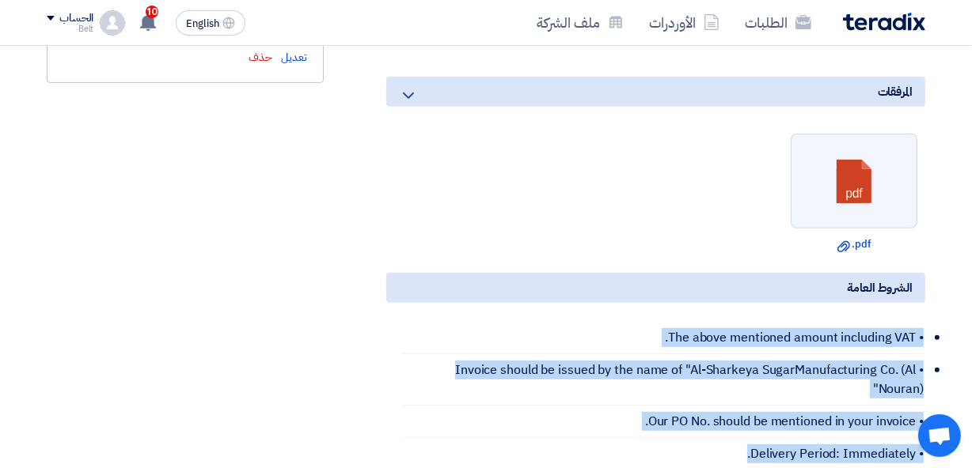
drag, startPoint x: 522, startPoint y: 467, endPoint x: 522, endPoint y: 479, distance: 11.9
click at [522, 457] on html "الطلبات الأوردرات ملف الشركة English EN 10 عرض سعرك لطلب Modular belt for metal…" at bounding box center [486, 337] width 972 height 1858
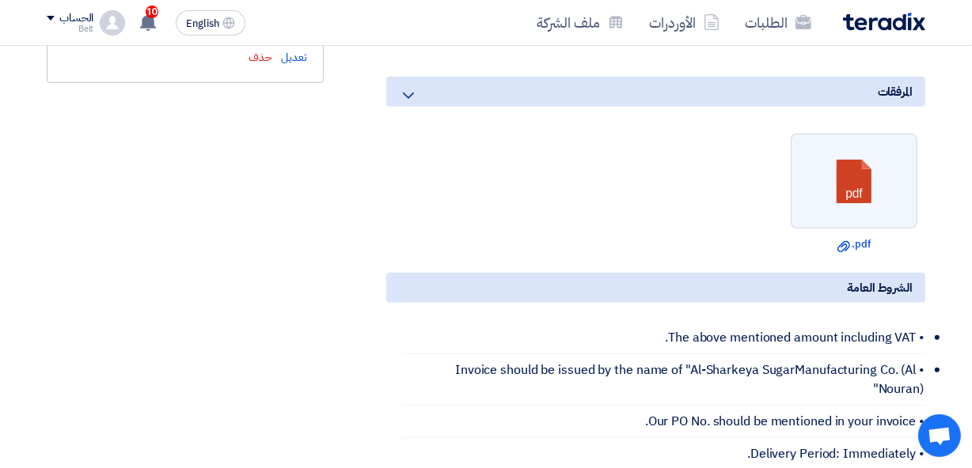
click at [579, 205] on ul "pdf Download file .pdf" at bounding box center [655, 193] width 539 height 135
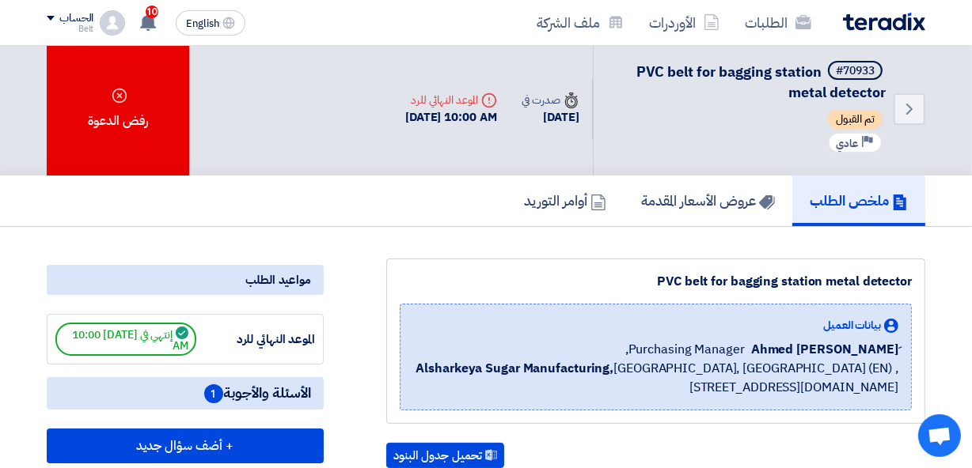
scroll to position [0, 0]
